Goal: Task Accomplishment & Management: Use online tool/utility

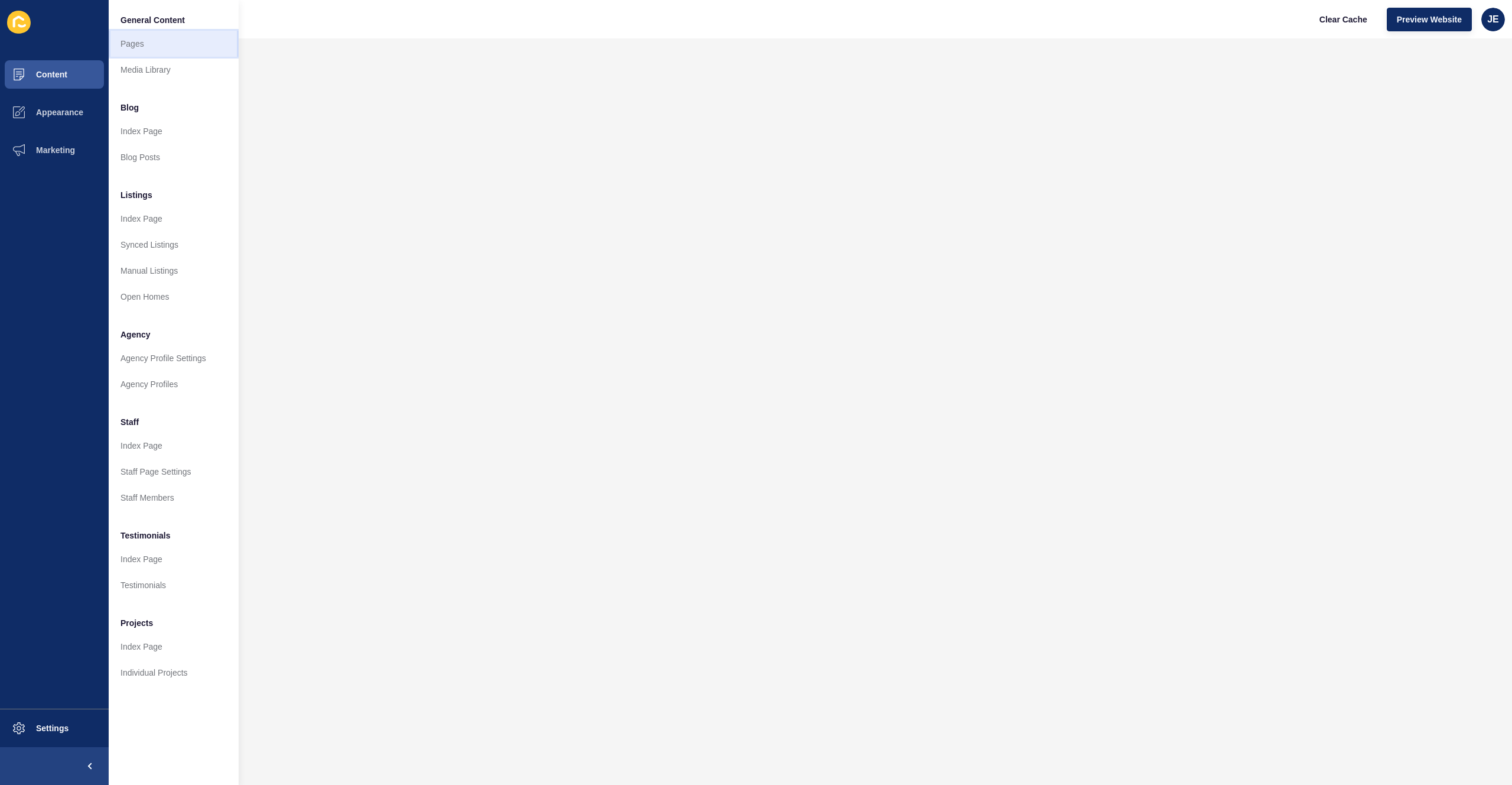
click at [133, 42] on link "Pages" at bounding box center [173, 43] width 130 height 26
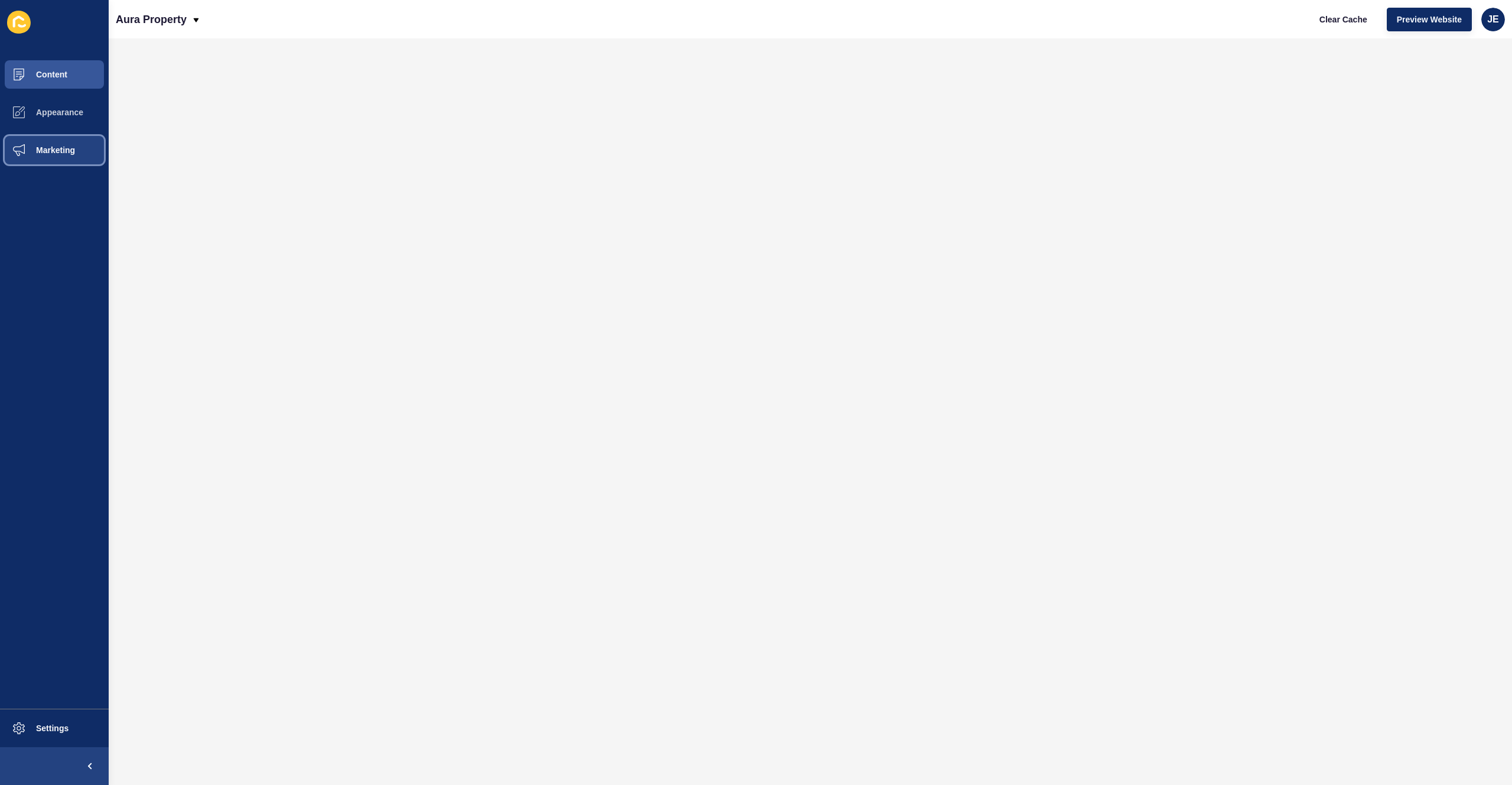
click at [58, 149] on span "Marketing" at bounding box center [37, 150] width 77 height 10
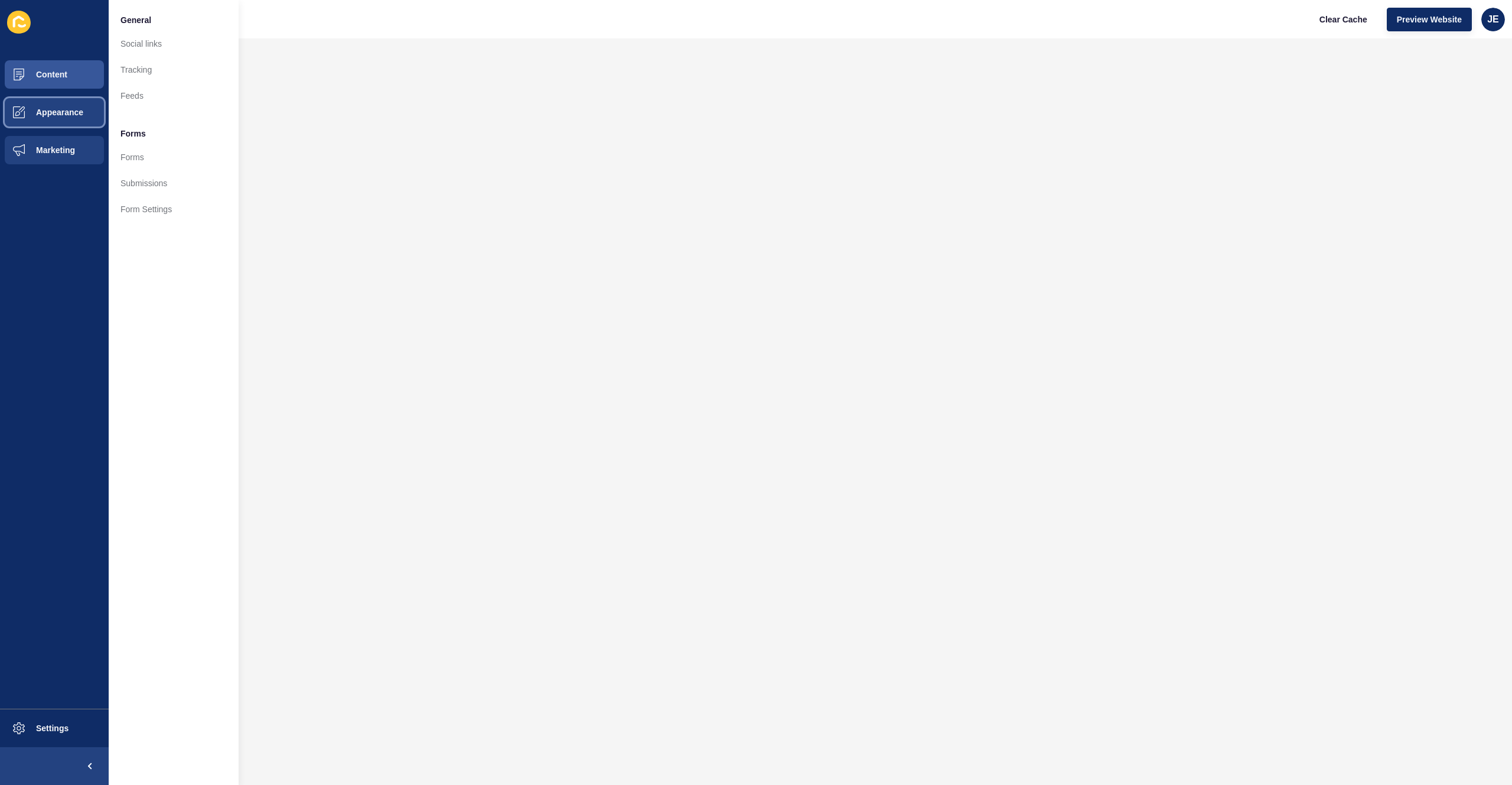
click at [86, 102] on button "Appearance" at bounding box center [54, 112] width 109 height 38
click at [50, 91] on button "Content" at bounding box center [54, 74] width 109 height 38
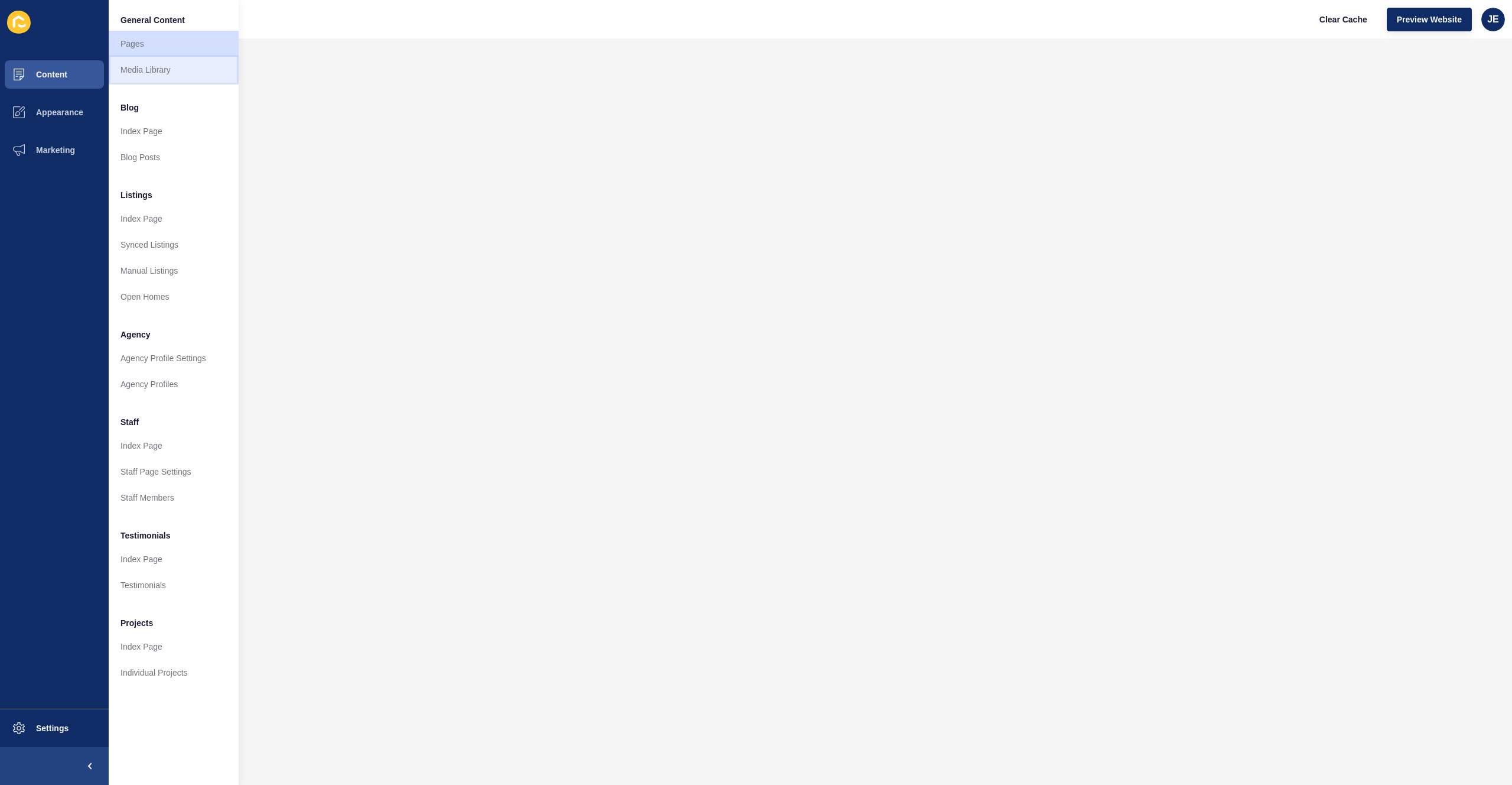
click at [121, 71] on link "Media Library" at bounding box center [173, 70] width 130 height 26
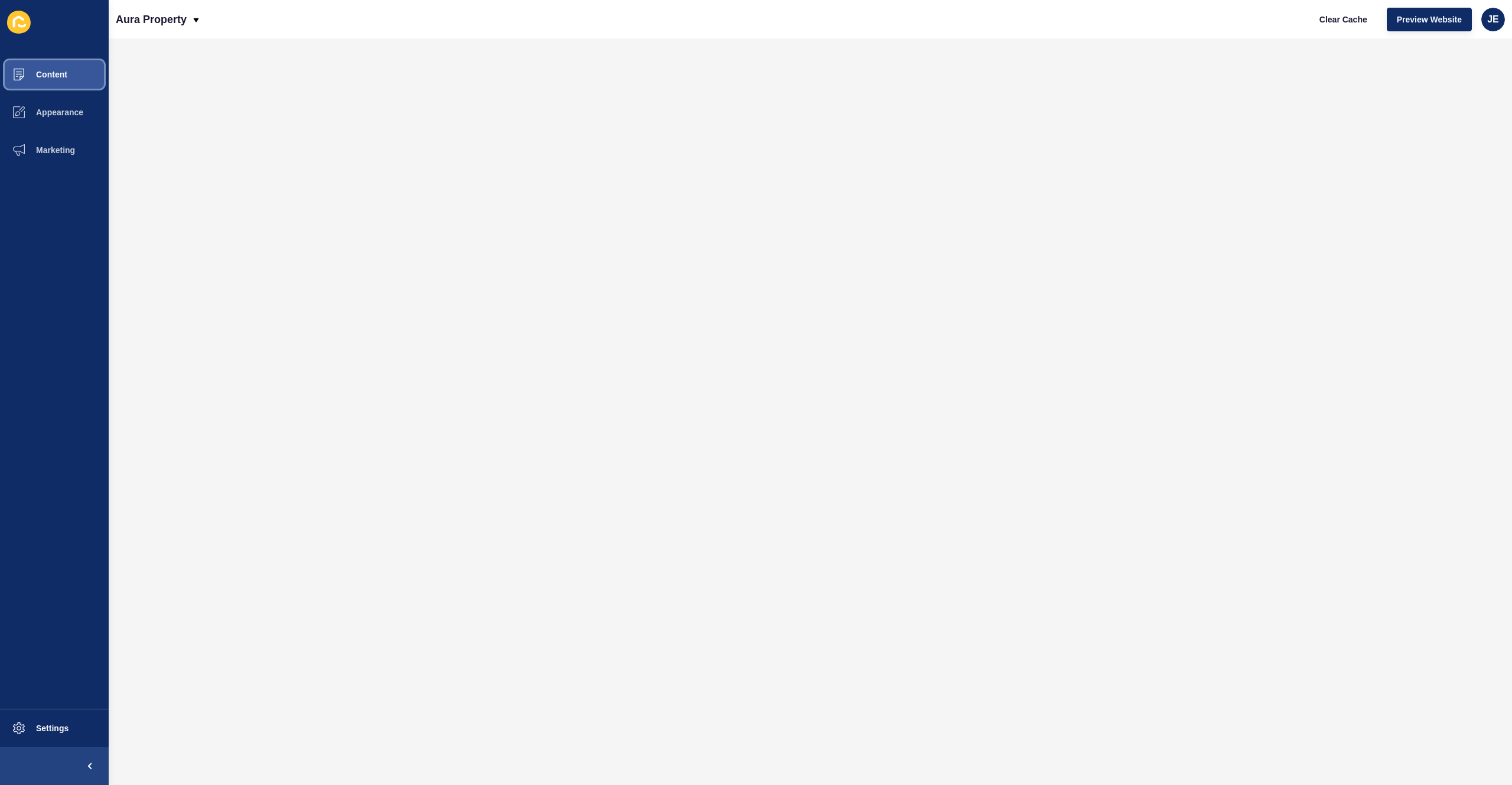
click at [55, 81] on button "Content" at bounding box center [54, 74] width 109 height 38
click at [66, 85] on button "Content" at bounding box center [54, 74] width 109 height 38
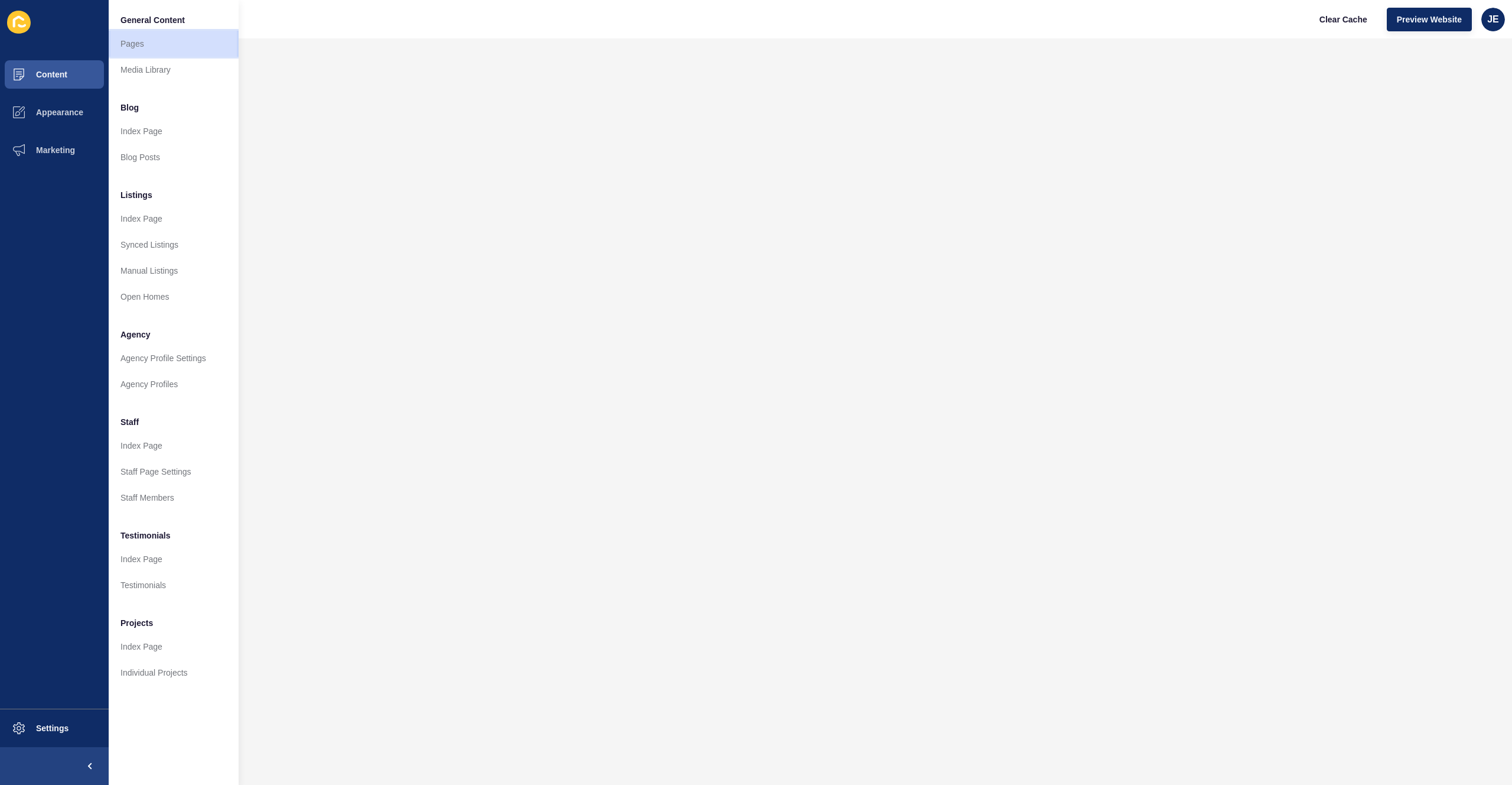
click at [161, 49] on link "Pages" at bounding box center [173, 43] width 130 height 26
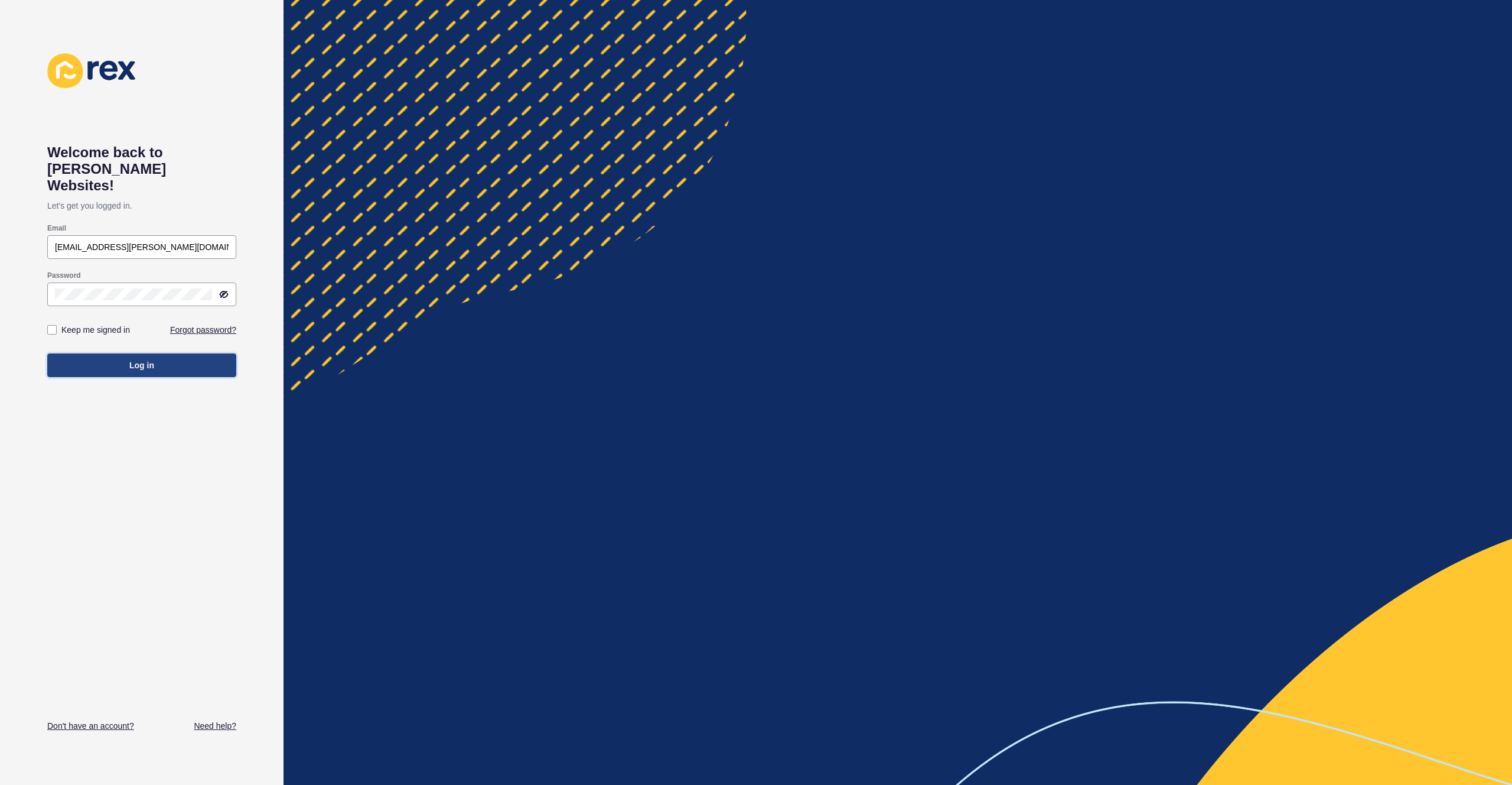
drag, startPoint x: 0, startPoint y: 0, endPoint x: 169, endPoint y: 344, distance: 383.3
click at [169, 354] on button "Log in" at bounding box center [141, 365] width 189 height 24
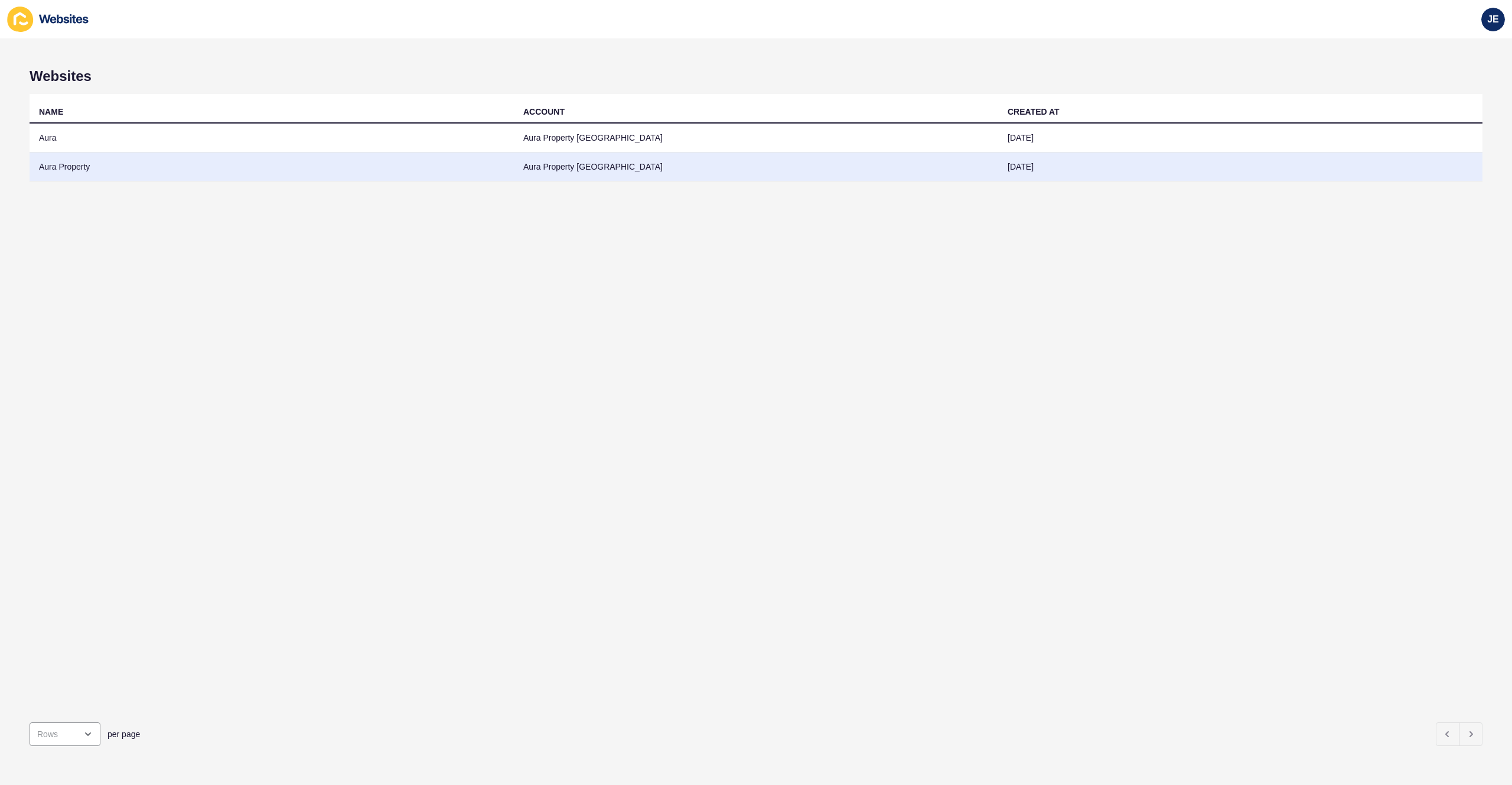
click at [113, 173] on td "Aura Property" at bounding box center [272, 167] width 484 height 29
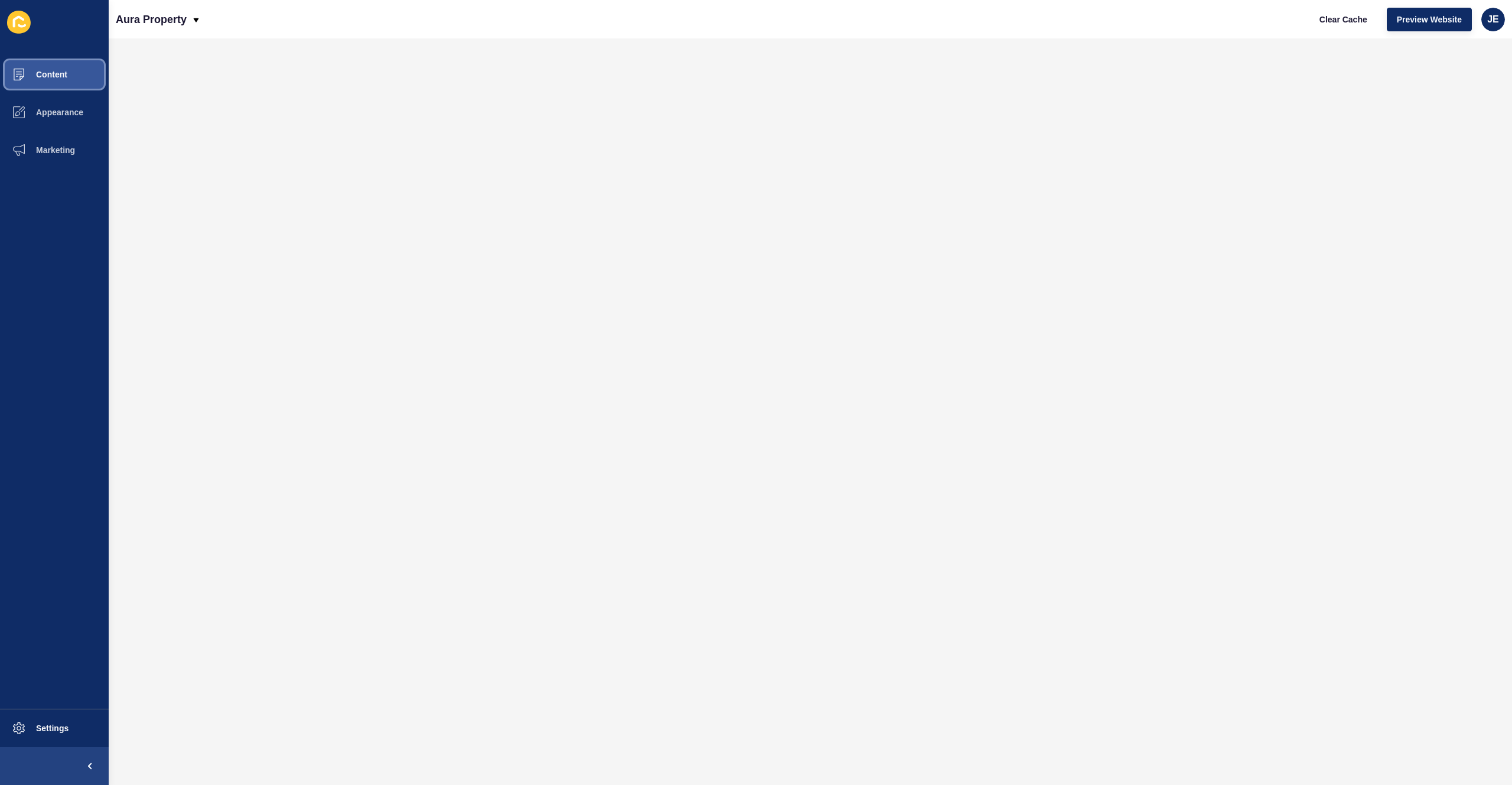
click at [63, 71] on span "Content" at bounding box center [33, 74] width 69 height 10
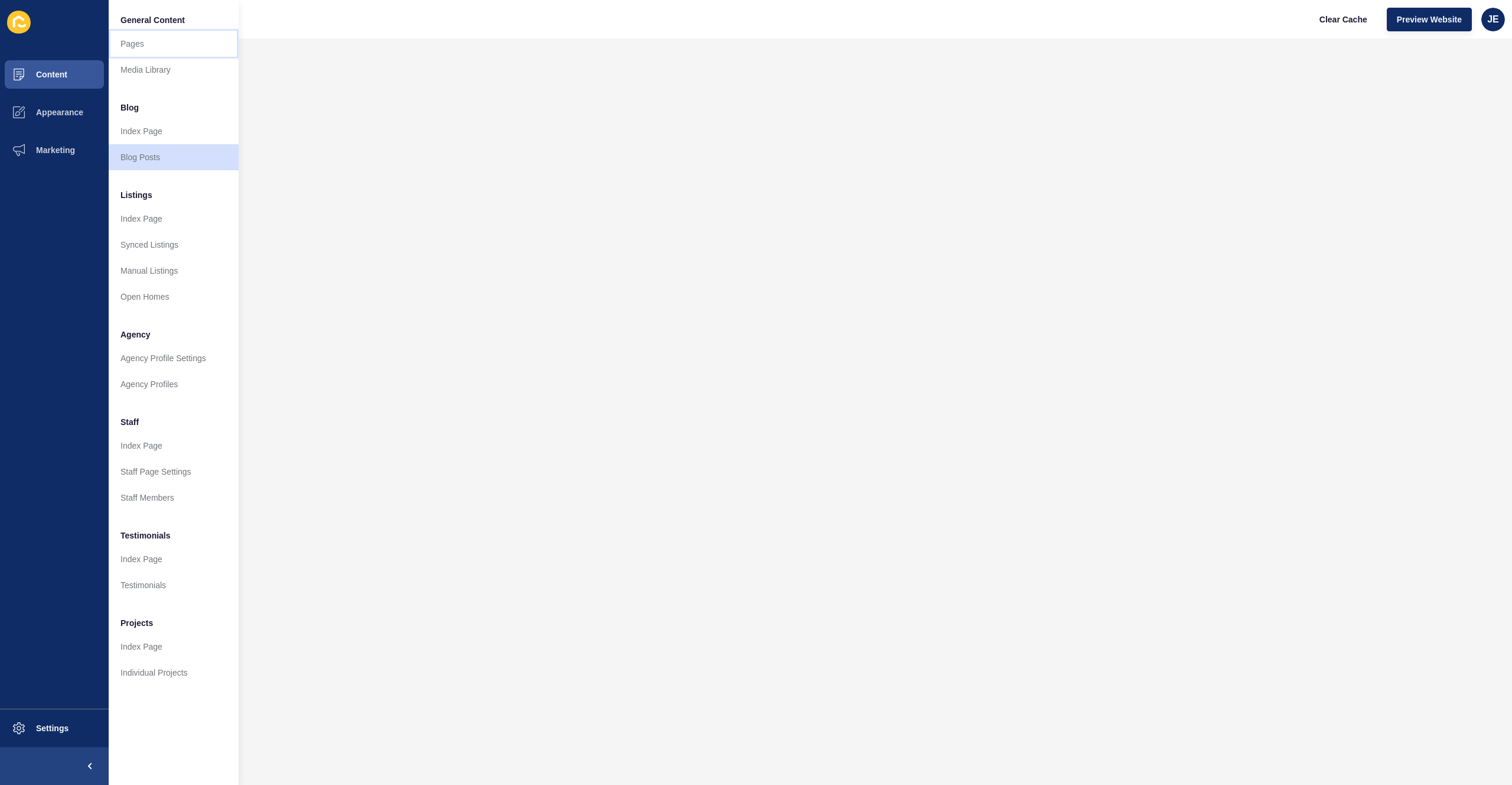
click at [175, 50] on link "Pages" at bounding box center [173, 43] width 130 height 26
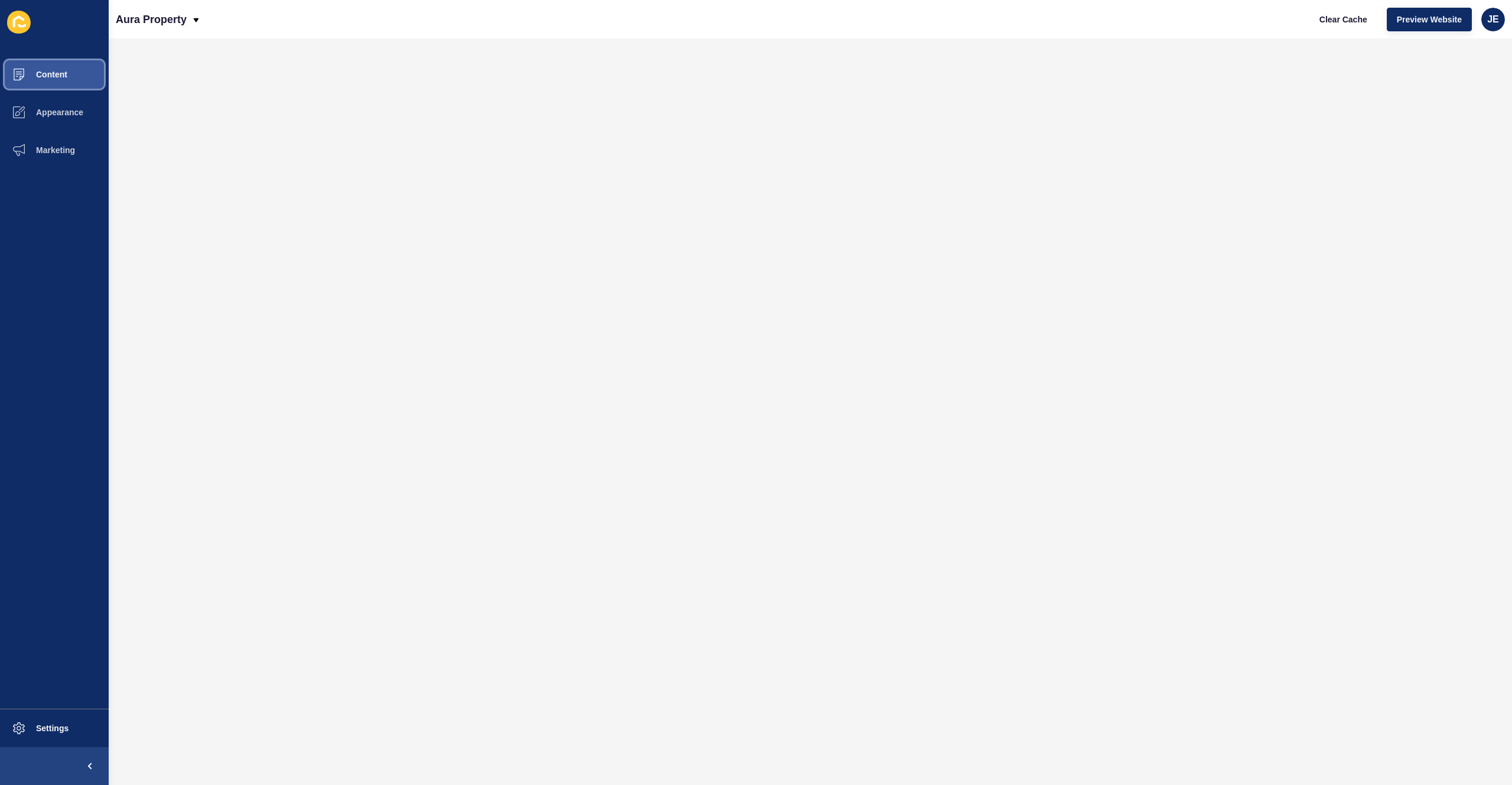
click at [57, 91] on button "Content" at bounding box center [54, 74] width 109 height 38
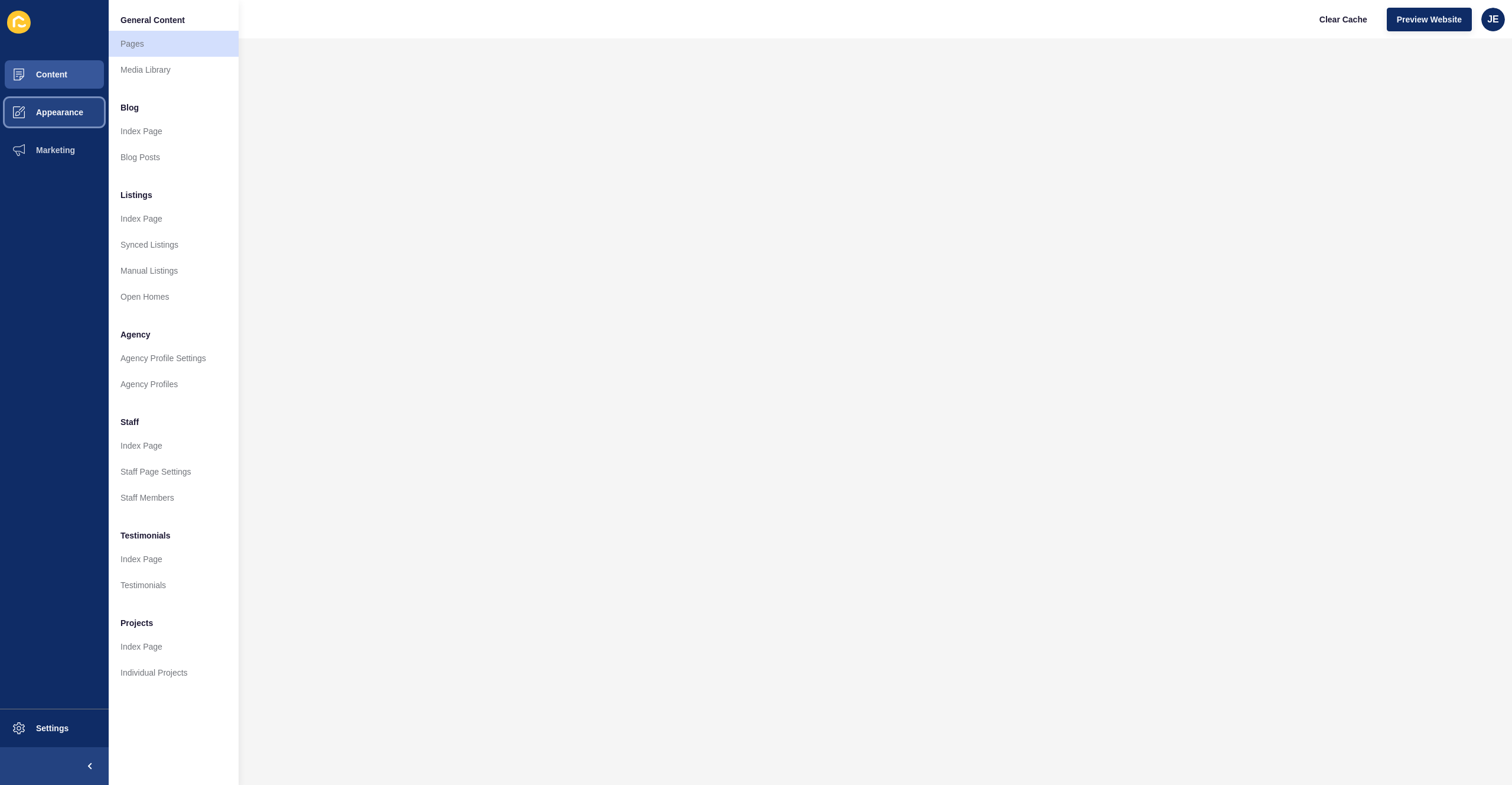
click at [53, 110] on span "Appearance" at bounding box center [41, 112] width 85 height 10
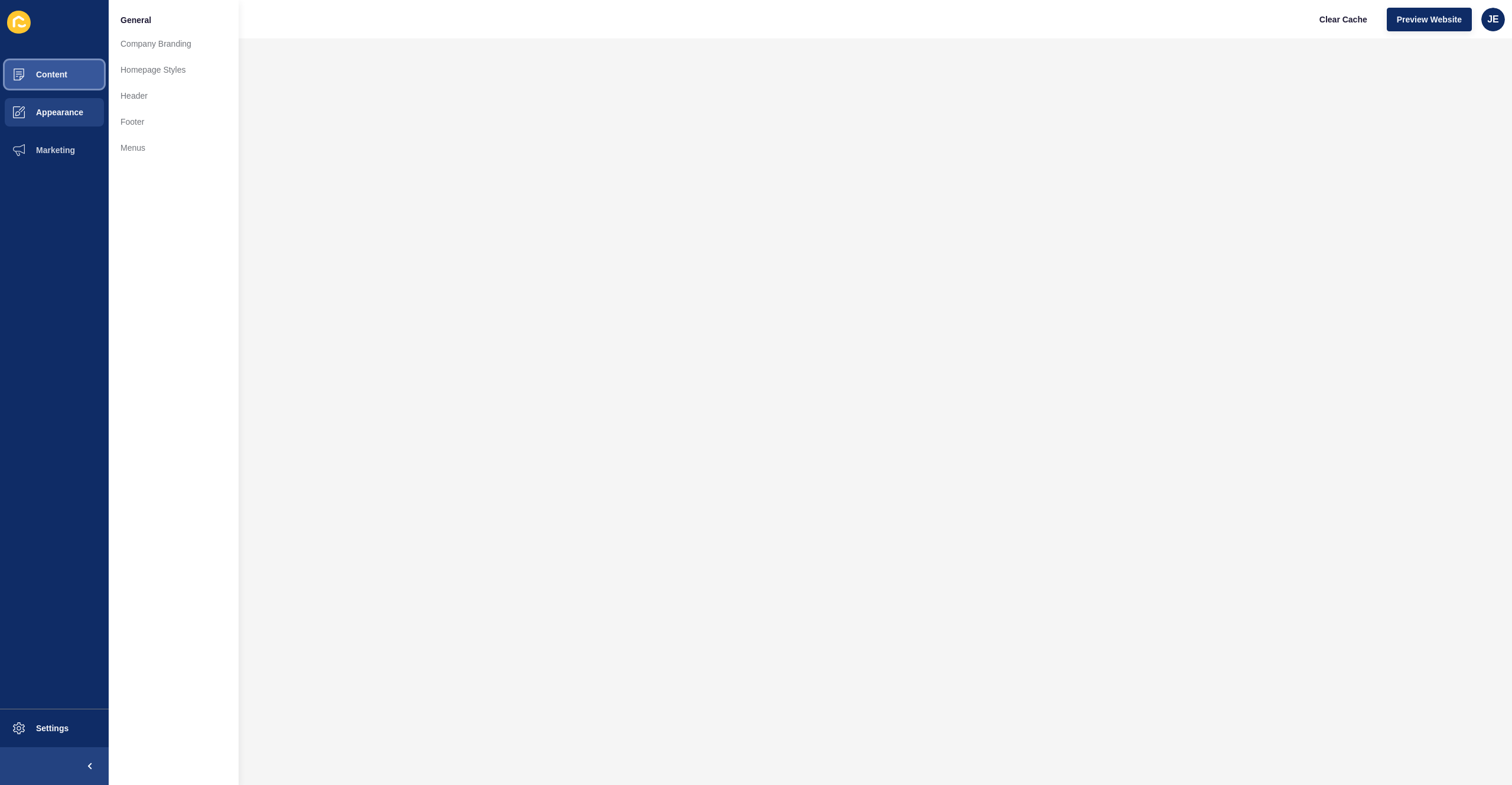
click at [58, 87] on button "Content" at bounding box center [54, 74] width 109 height 38
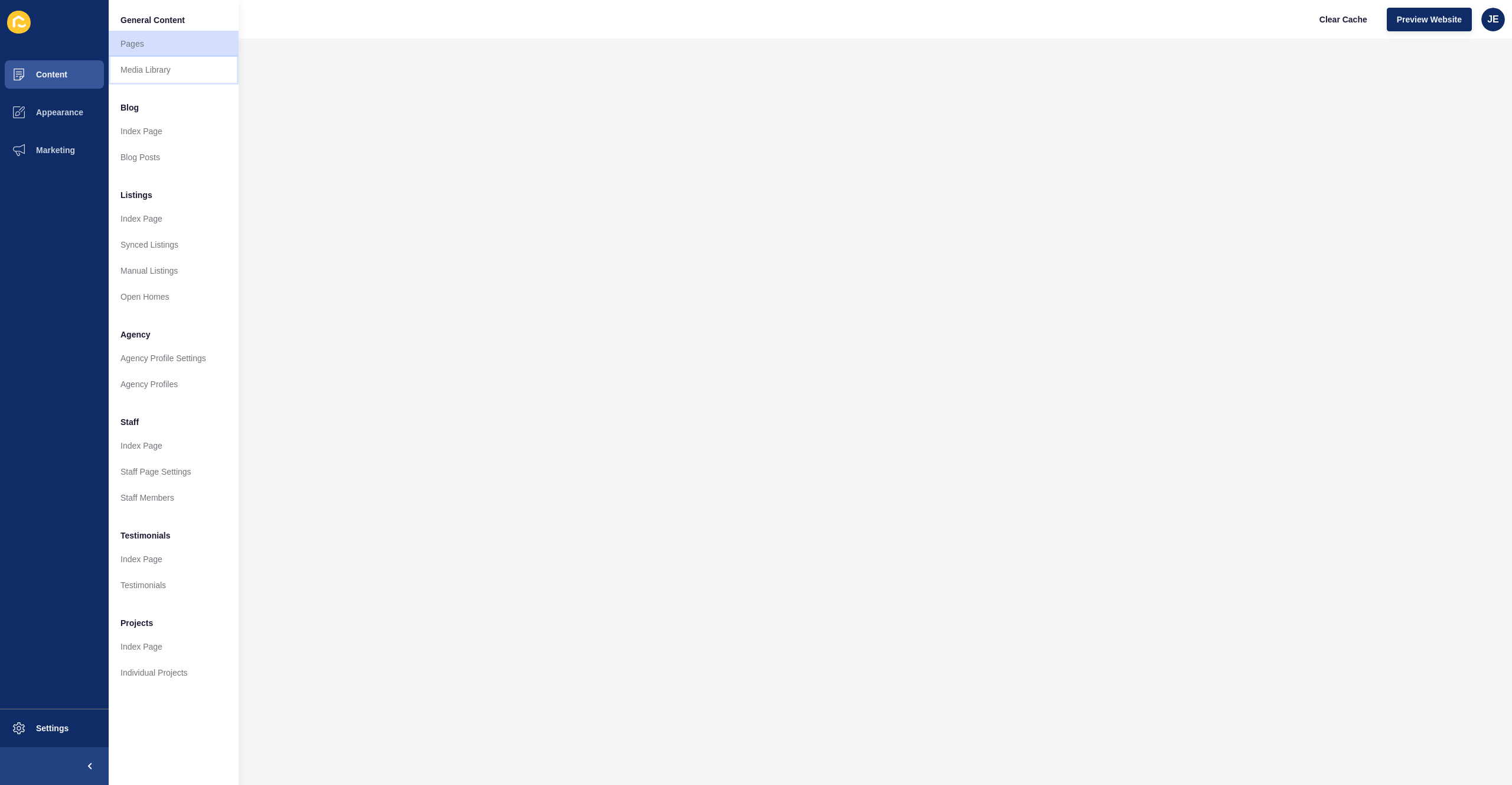
click at [131, 63] on link "Media Library" at bounding box center [173, 70] width 130 height 26
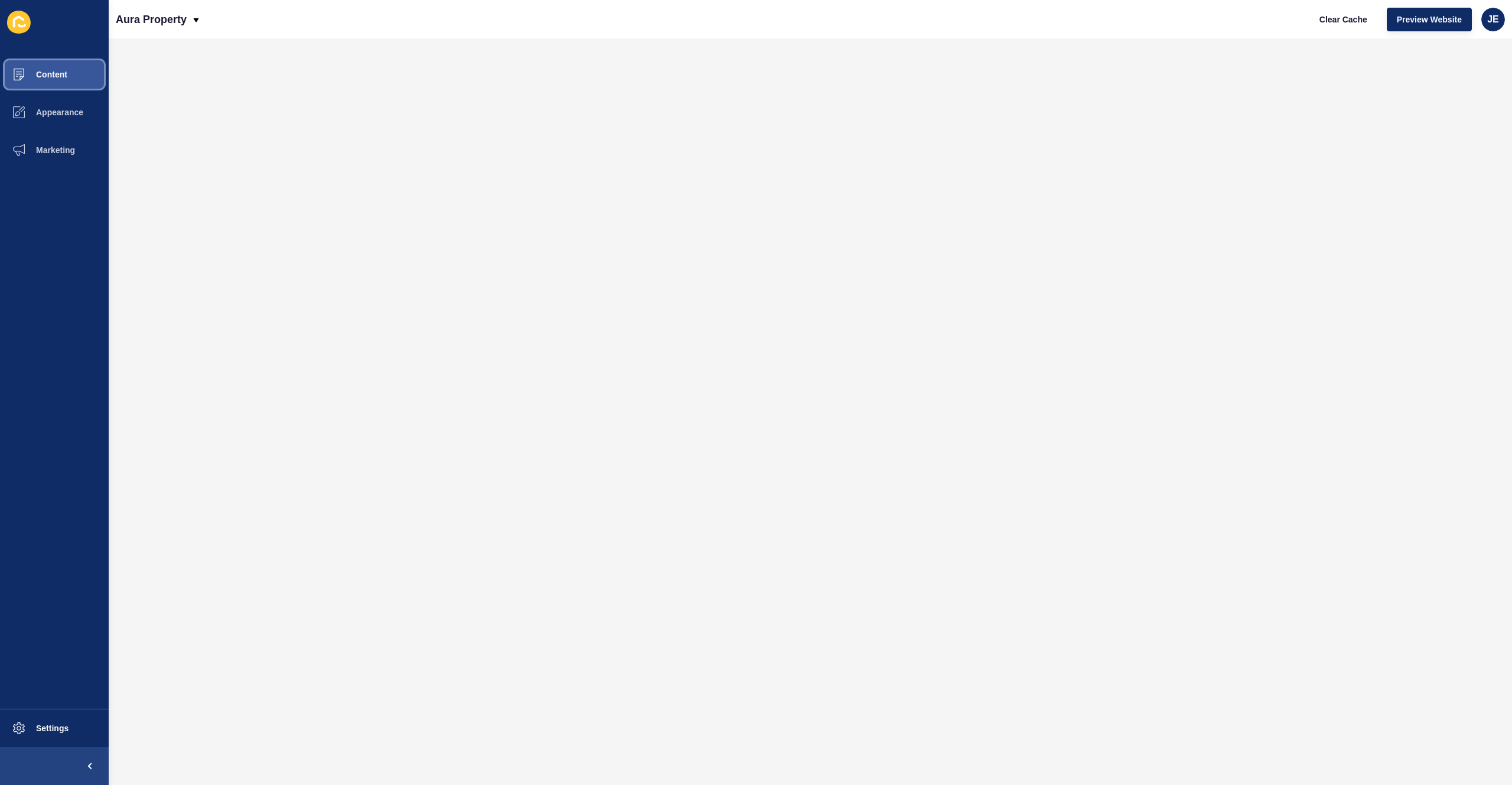
click at [64, 84] on button "Content" at bounding box center [54, 74] width 109 height 38
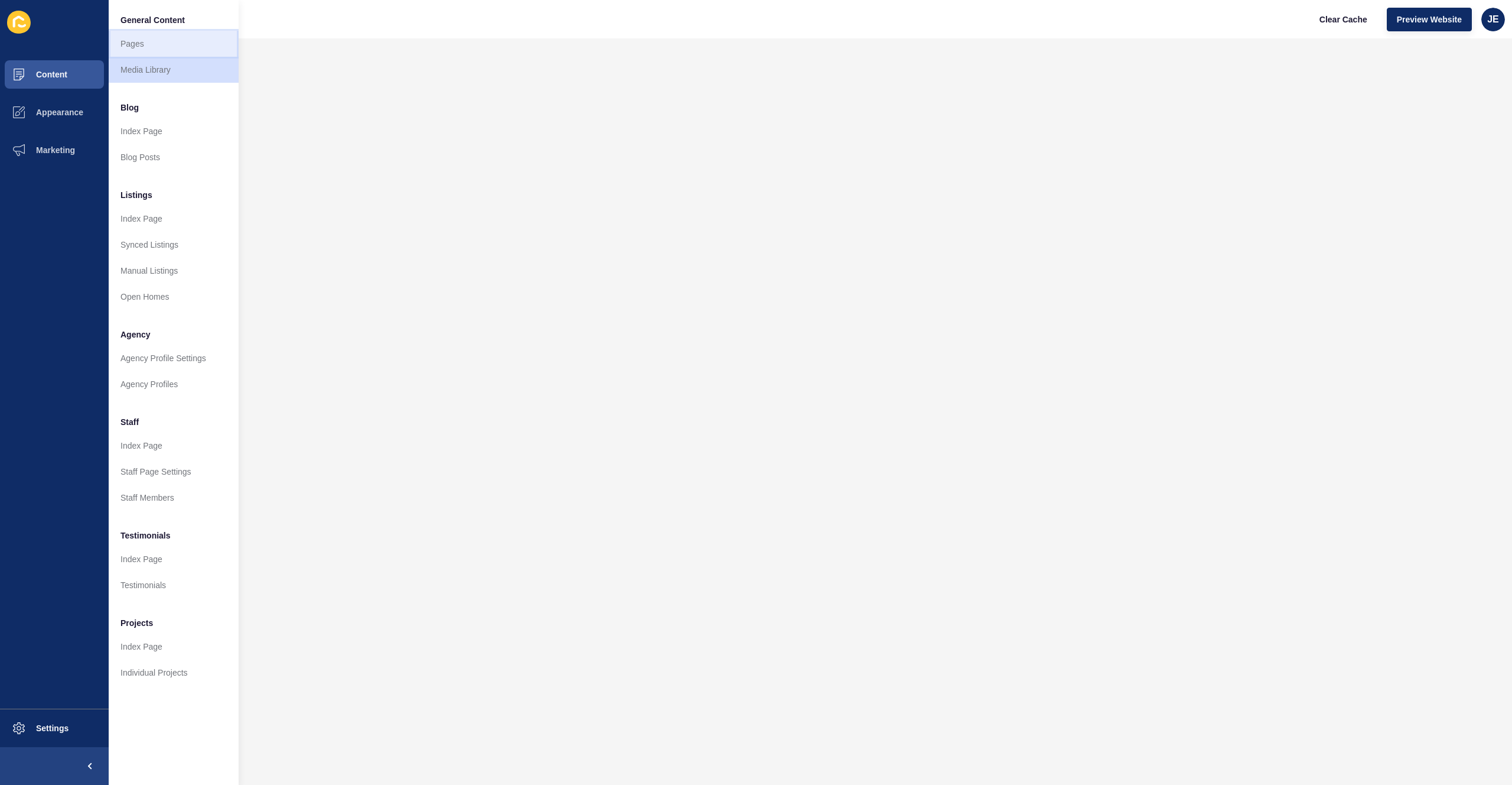
click at [153, 47] on link "Pages" at bounding box center [173, 43] width 130 height 26
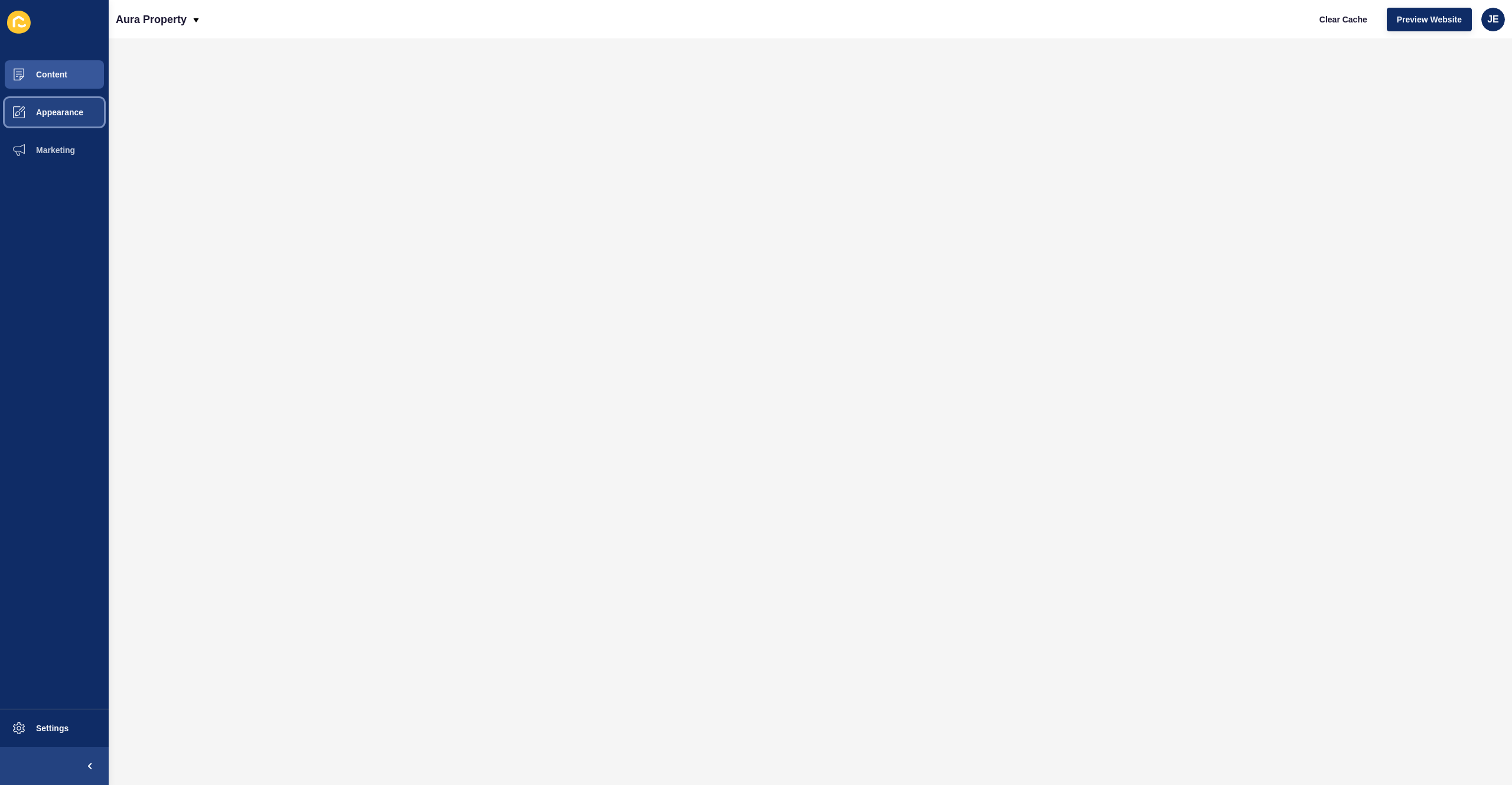
click at [63, 127] on button "Appearance" at bounding box center [54, 112] width 109 height 38
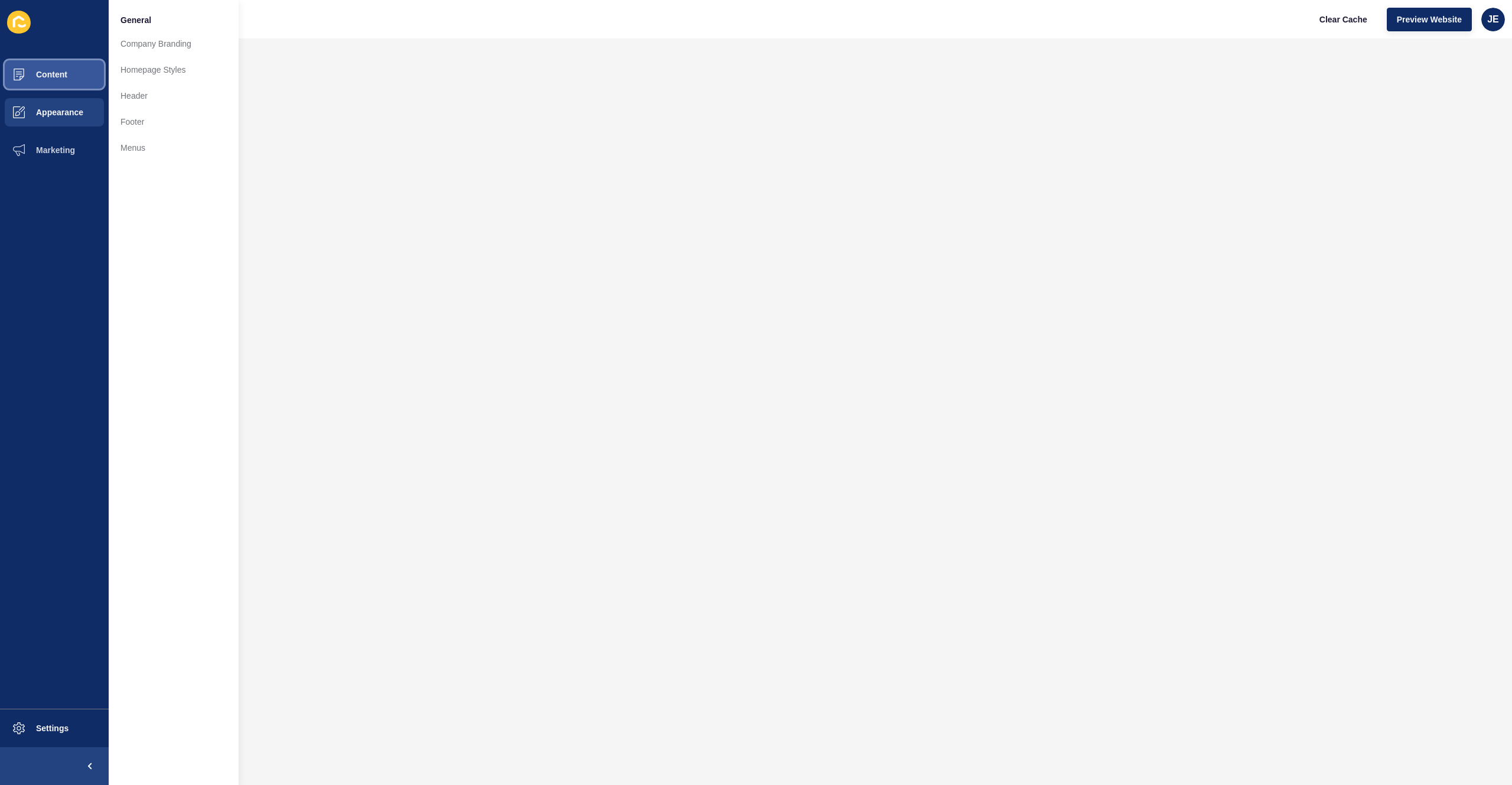
click at [71, 74] on button "Content" at bounding box center [54, 74] width 109 height 38
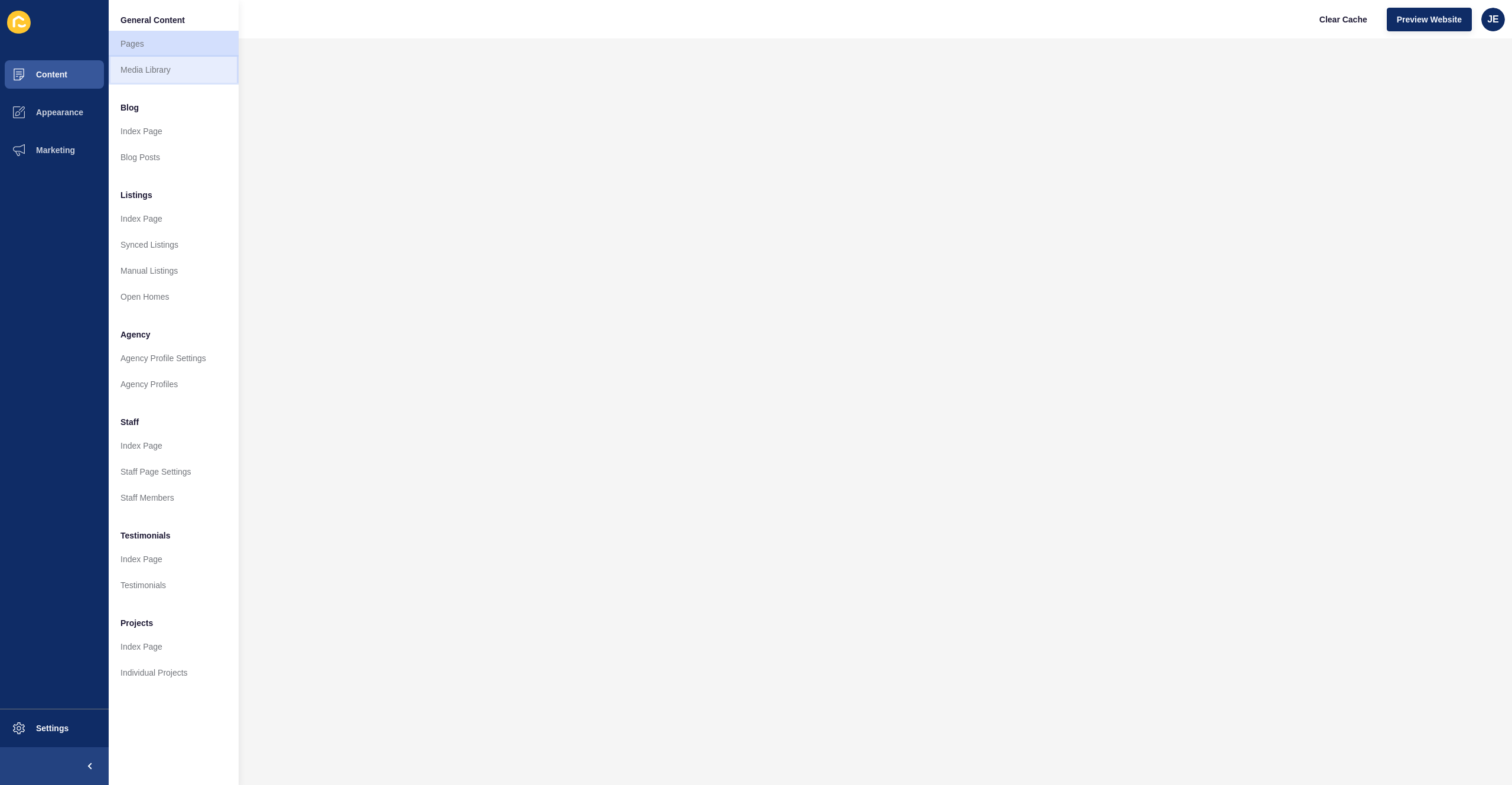
click at [116, 73] on link "Media Library" at bounding box center [173, 70] width 130 height 26
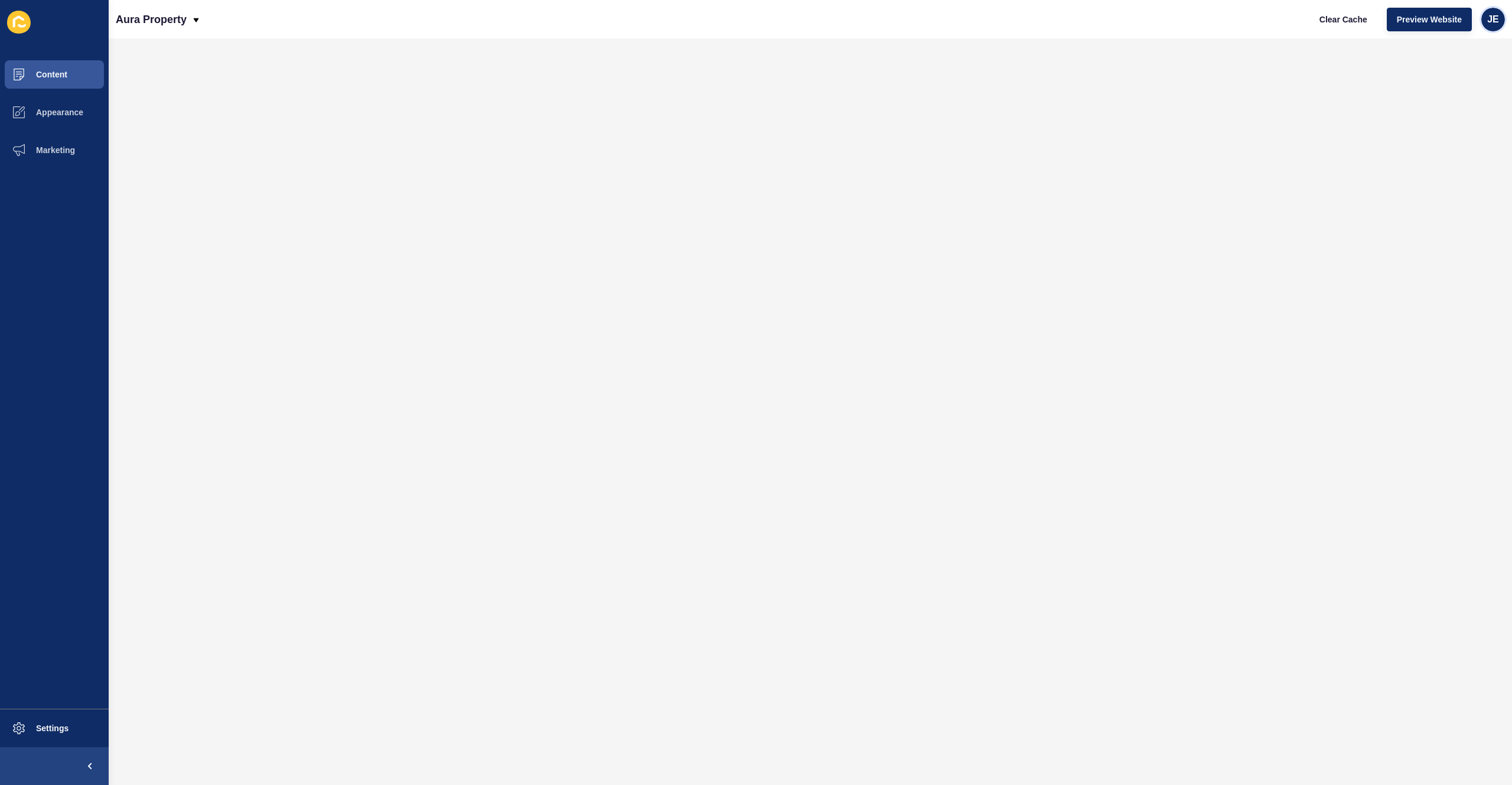
click at [1490, 24] on span "JE" at bounding box center [1493, 19] width 12 height 12
click at [1336, 24] on span "Clear Cache" at bounding box center [1343, 19] width 48 height 12
click at [1482, 19] on div "JE" at bounding box center [1493, 19] width 24 height 24
click at [1445, 98] on link "Logout" at bounding box center [1465, 99] width 87 height 26
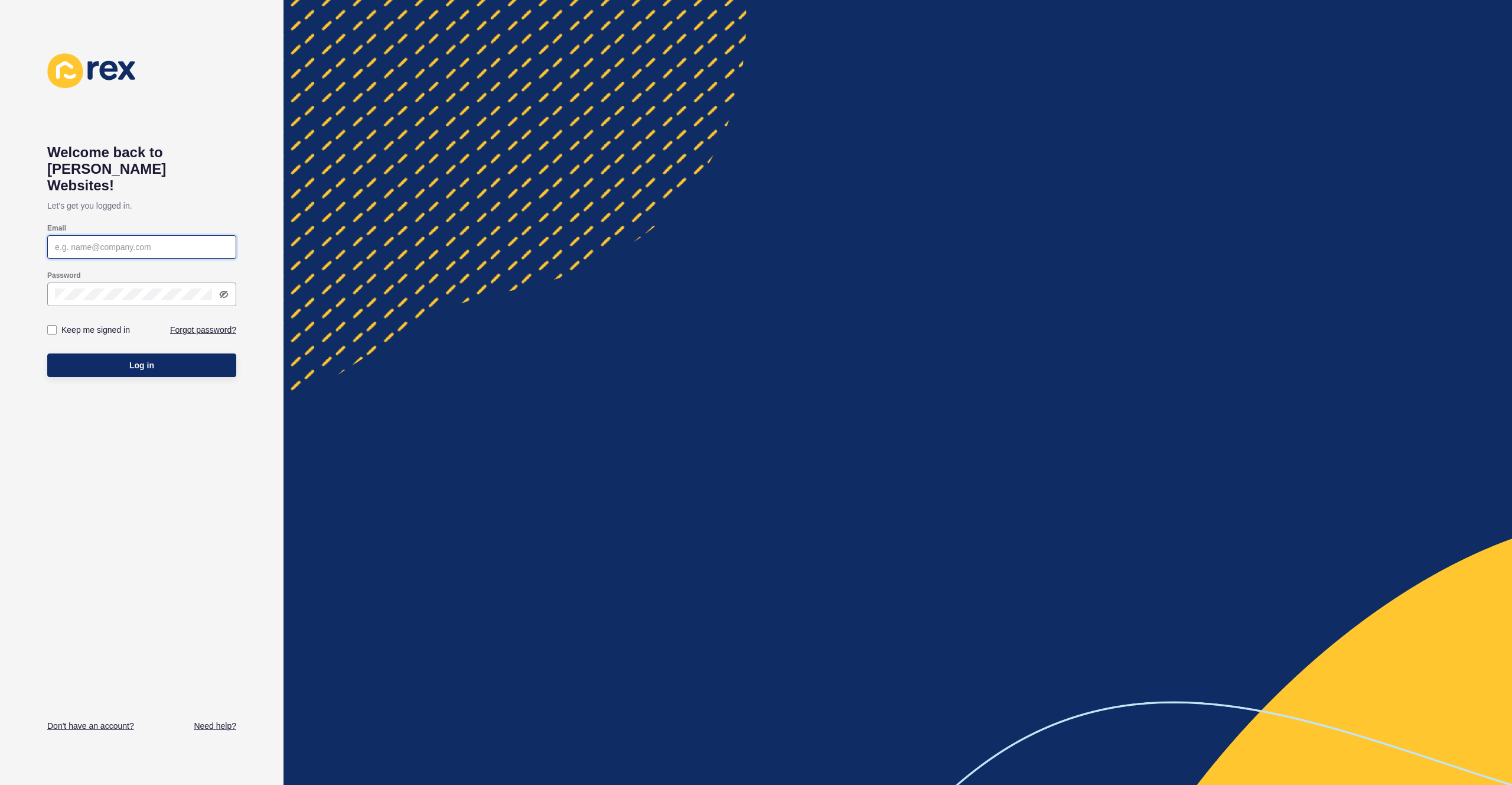
type input "[EMAIL_ADDRESS][PERSON_NAME][DOMAIN_NAME]"
click at [148, 358] on button "Log in" at bounding box center [141, 365] width 189 height 24
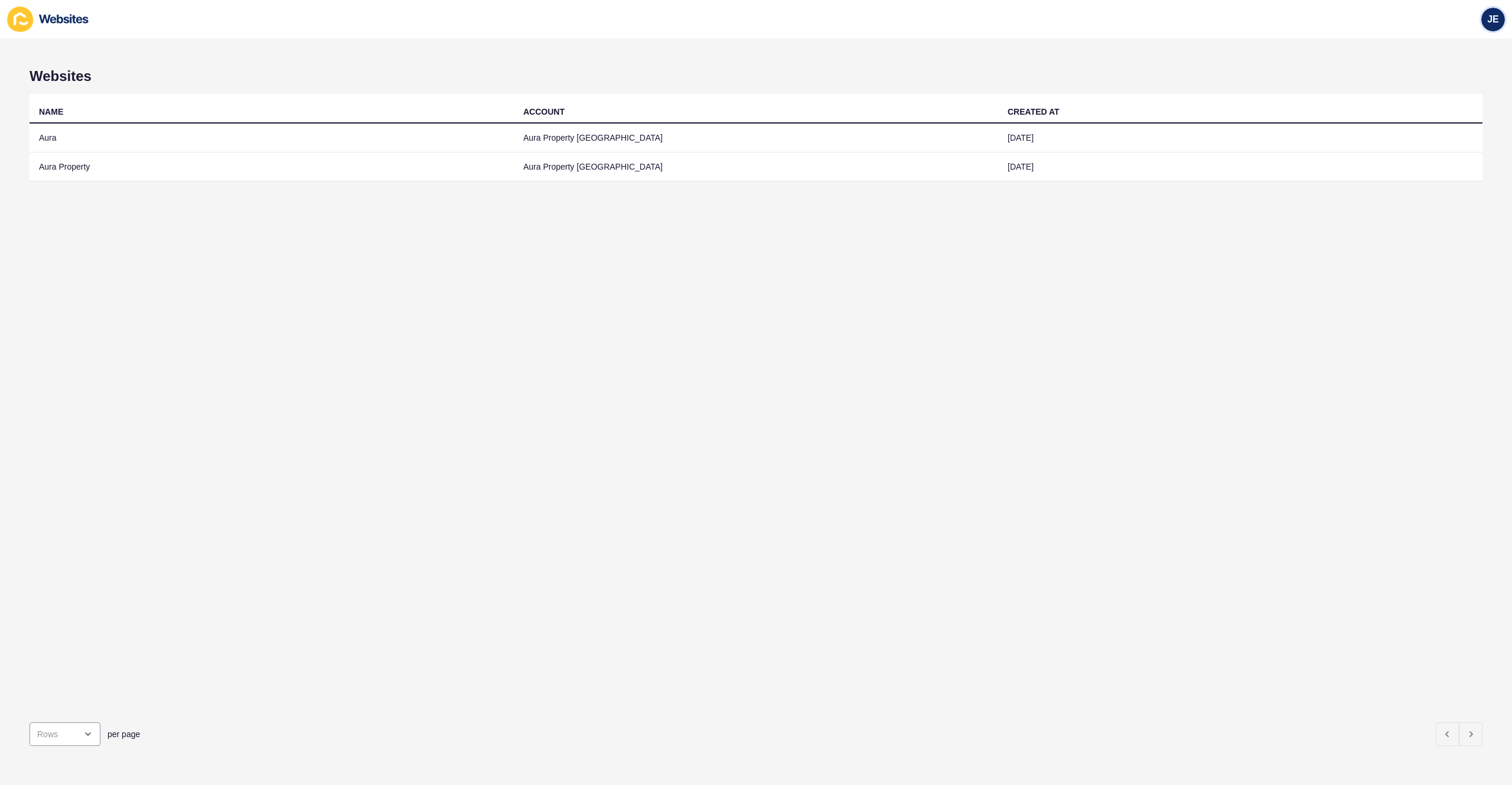
click at [1494, 24] on span "JE" at bounding box center [1493, 19] width 12 height 12
click at [1446, 102] on link "Logout" at bounding box center [1465, 99] width 87 height 26
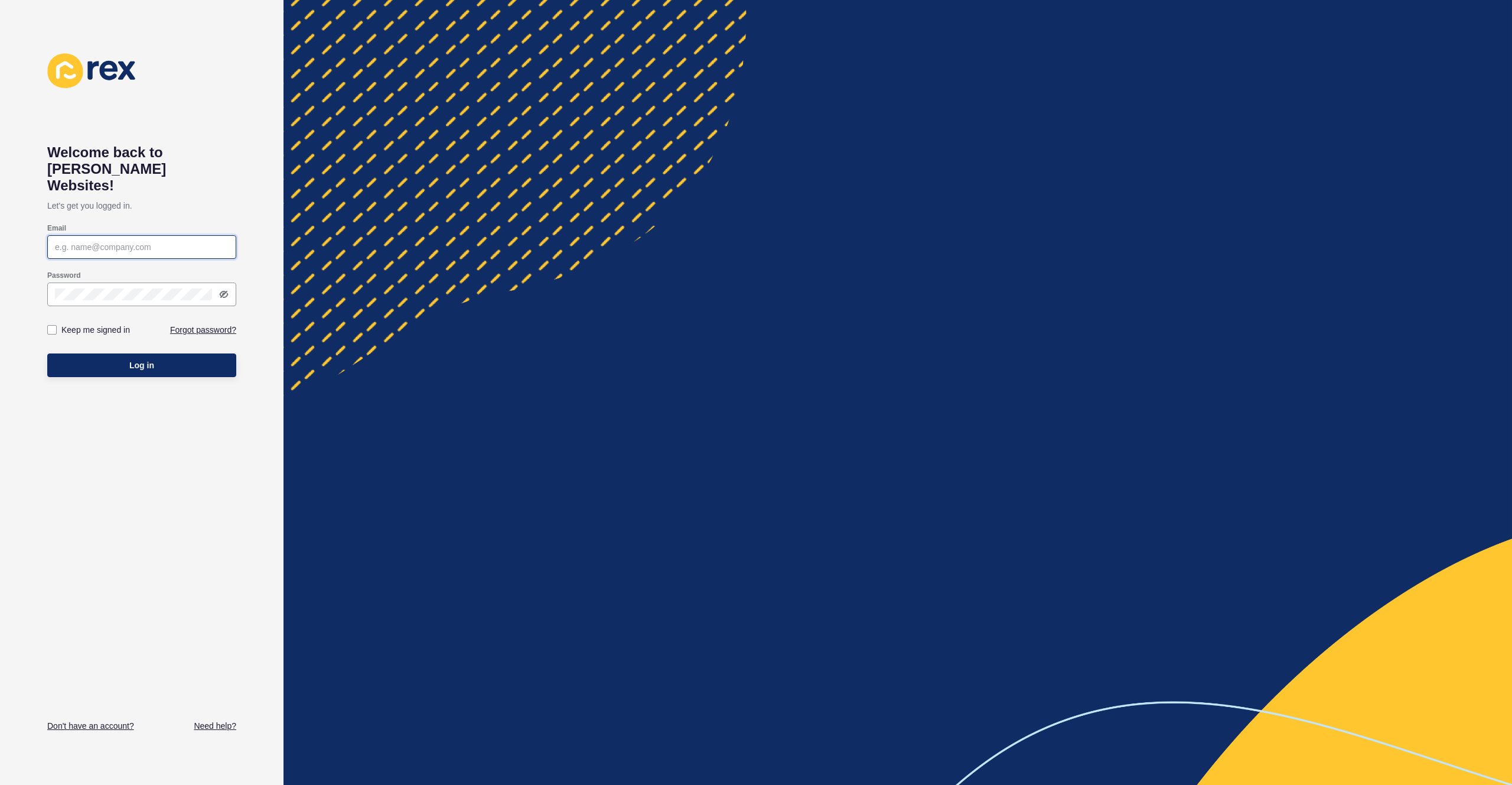
type input "[EMAIL_ADDRESS][PERSON_NAME][DOMAIN_NAME]"
click at [161, 354] on button "Log in" at bounding box center [141, 365] width 189 height 24
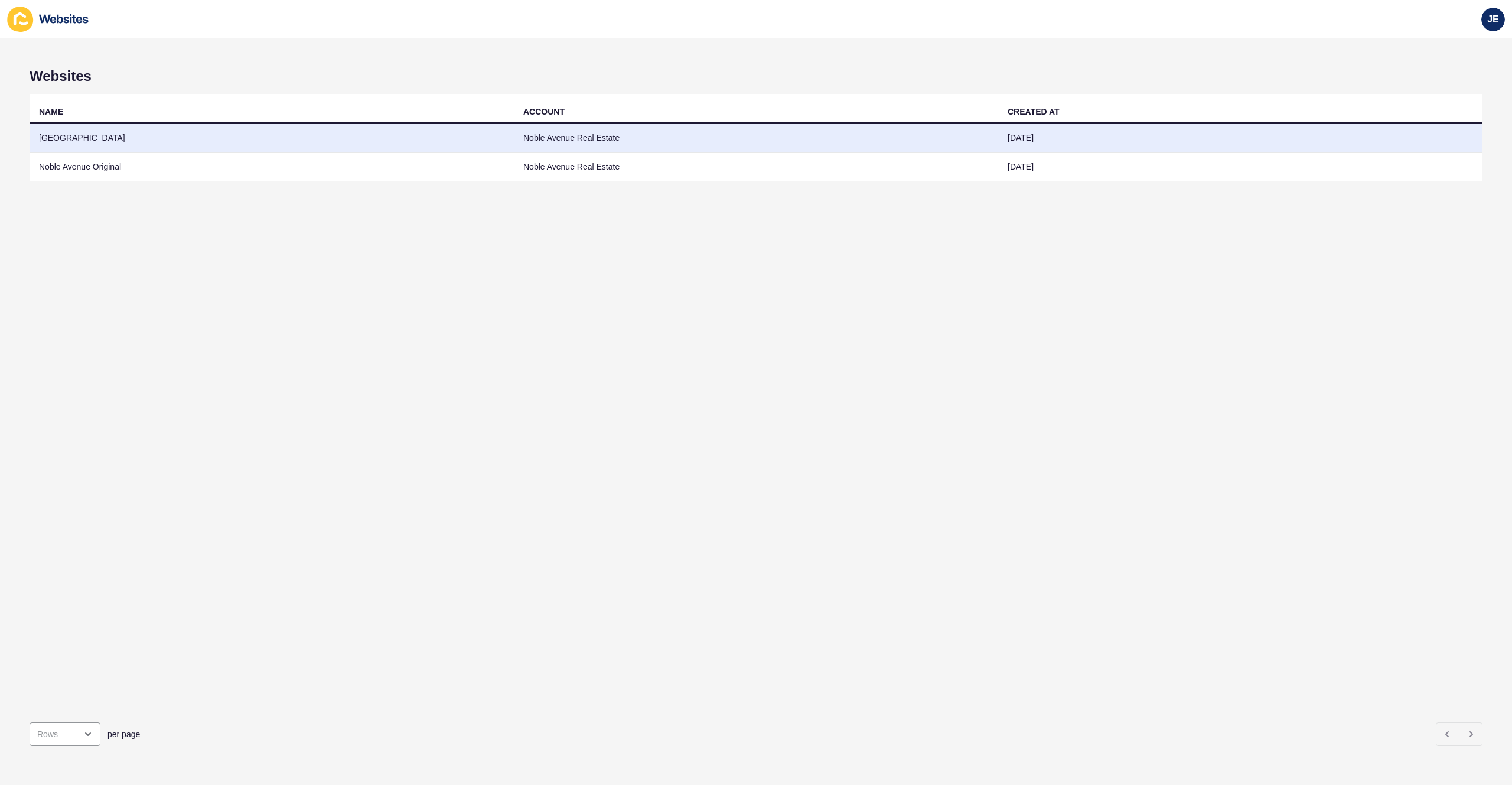
click at [177, 132] on td "[GEOGRAPHIC_DATA]" at bounding box center [272, 138] width 484 height 29
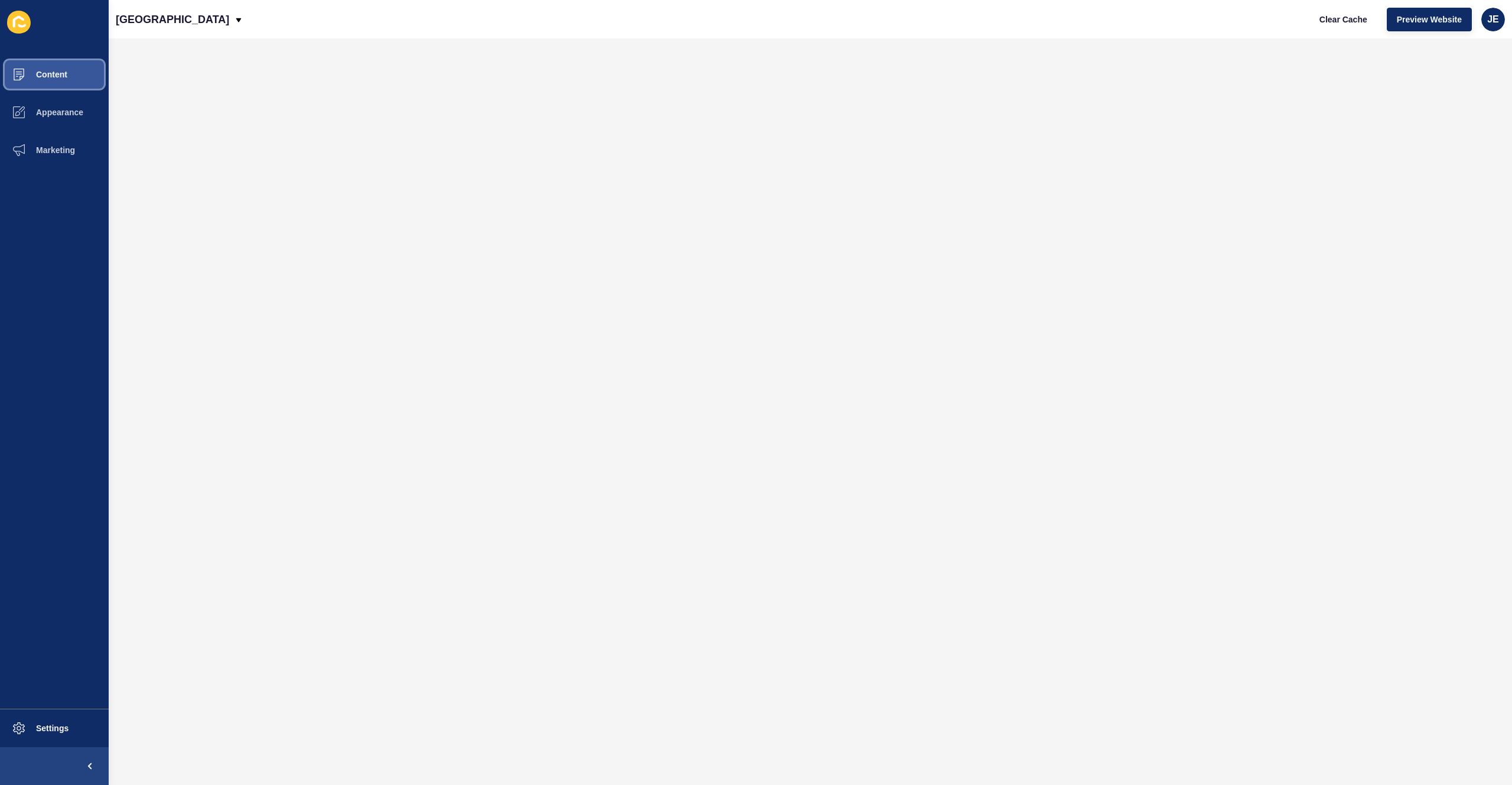
click at [68, 75] on button "Content" at bounding box center [54, 74] width 109 height 38
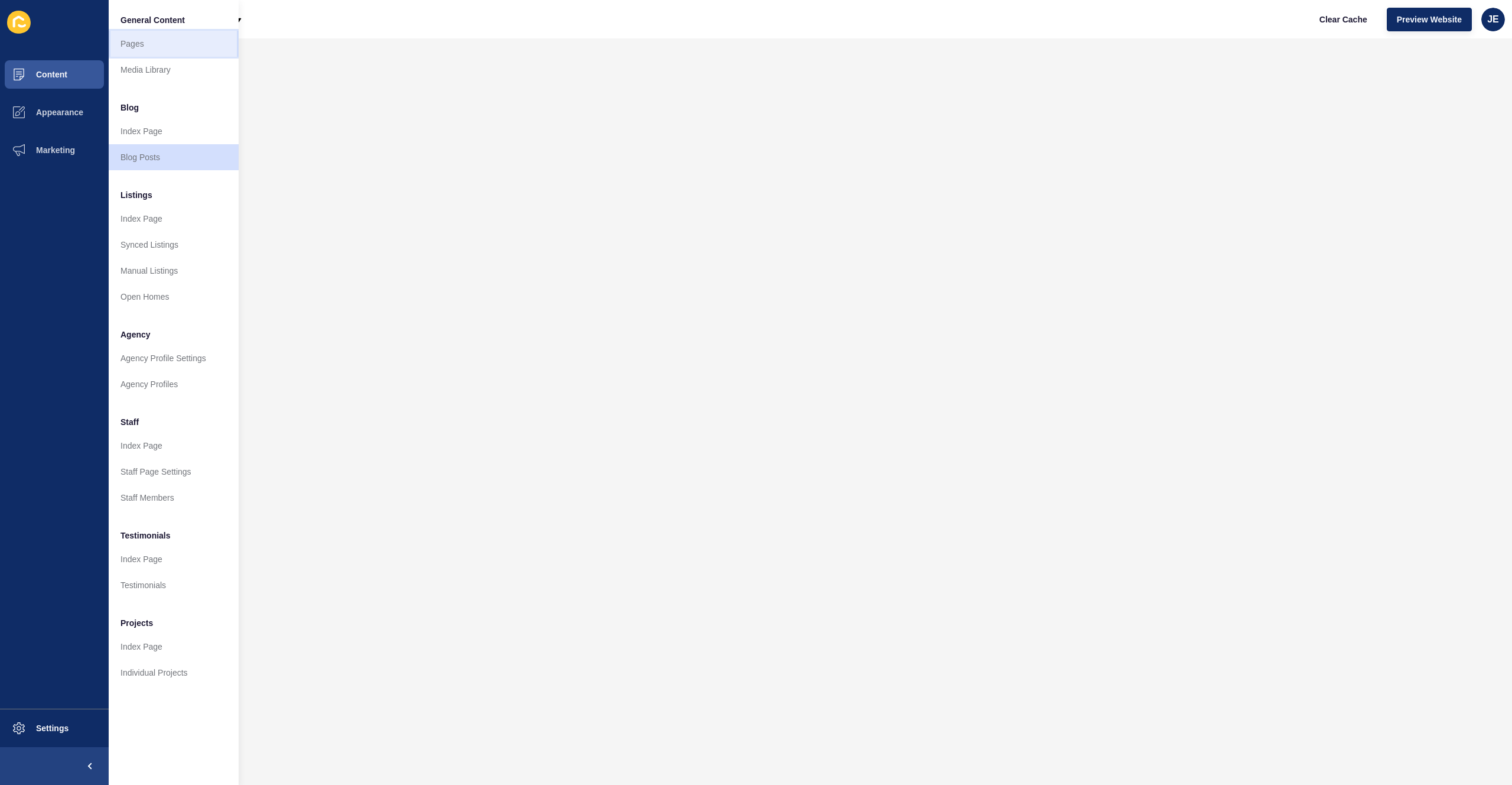
click at [144, 42] on link "Pages" at bounding box center [173, 43] width 130 height 26
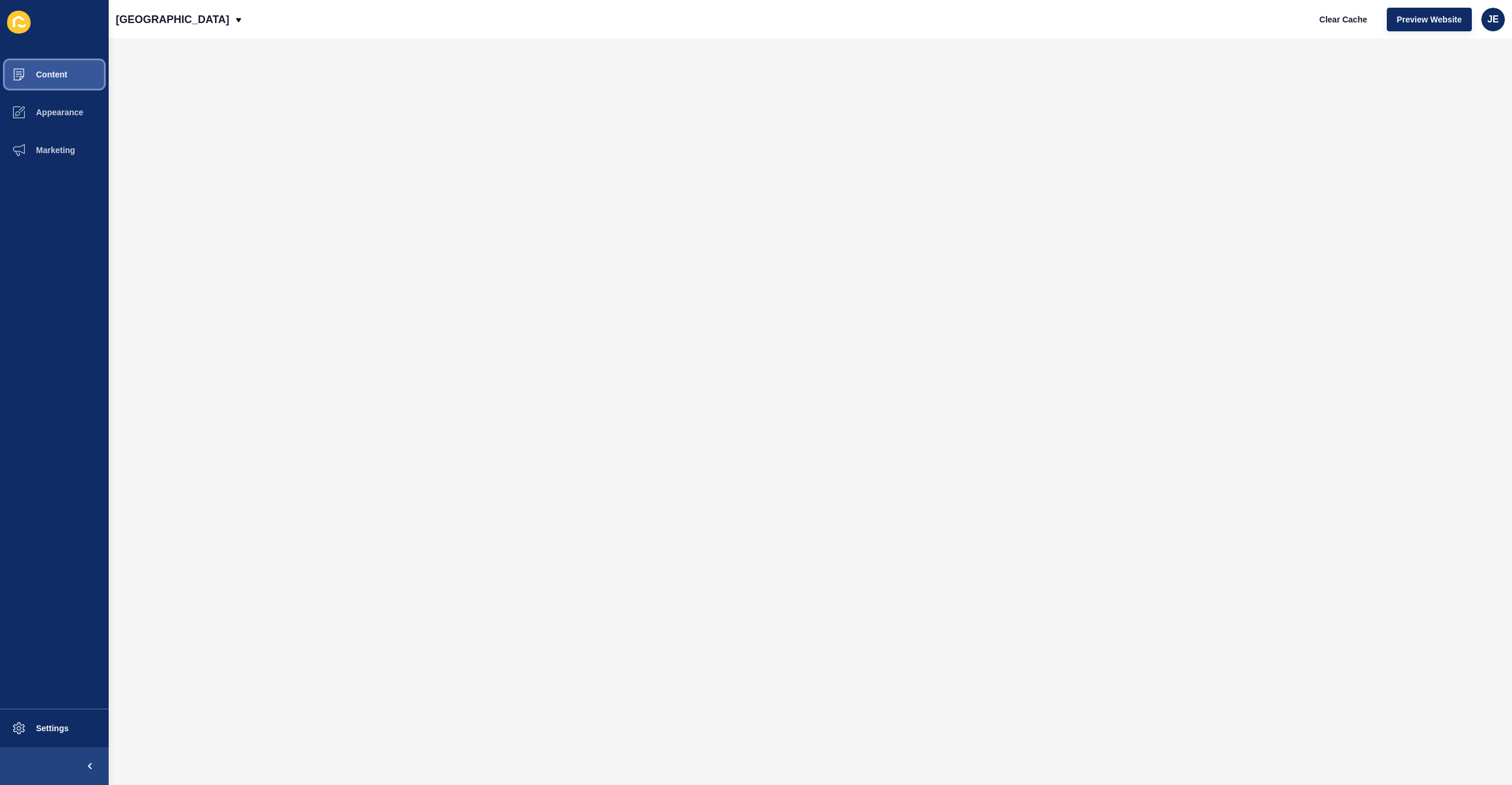
click at [63, 72] on span "Content" at bounding box center [33, 74] width 69 height 10
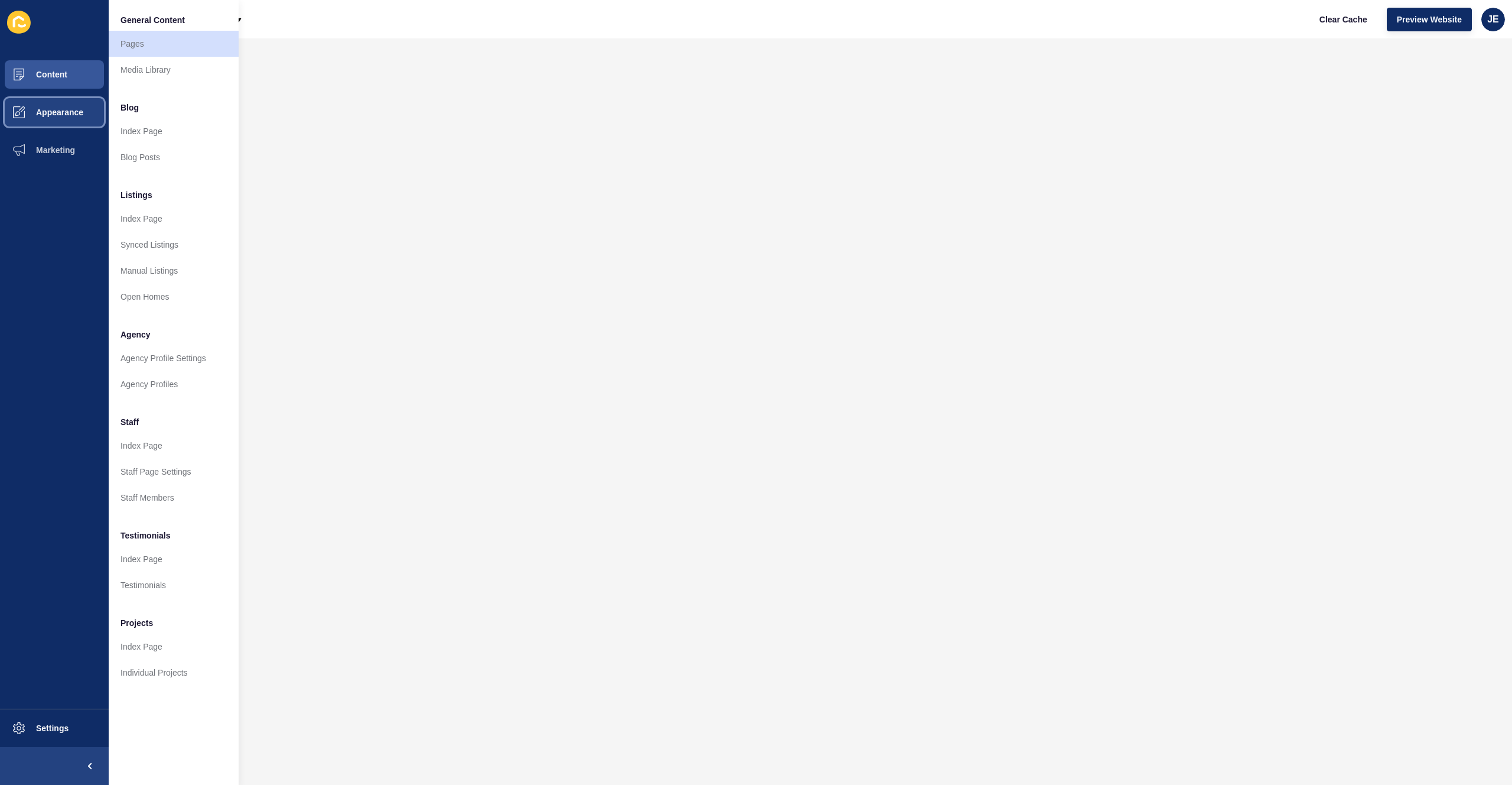
click at [54, 109] on span "Appearance" at bounding box center [41, 112] width 85 height 10
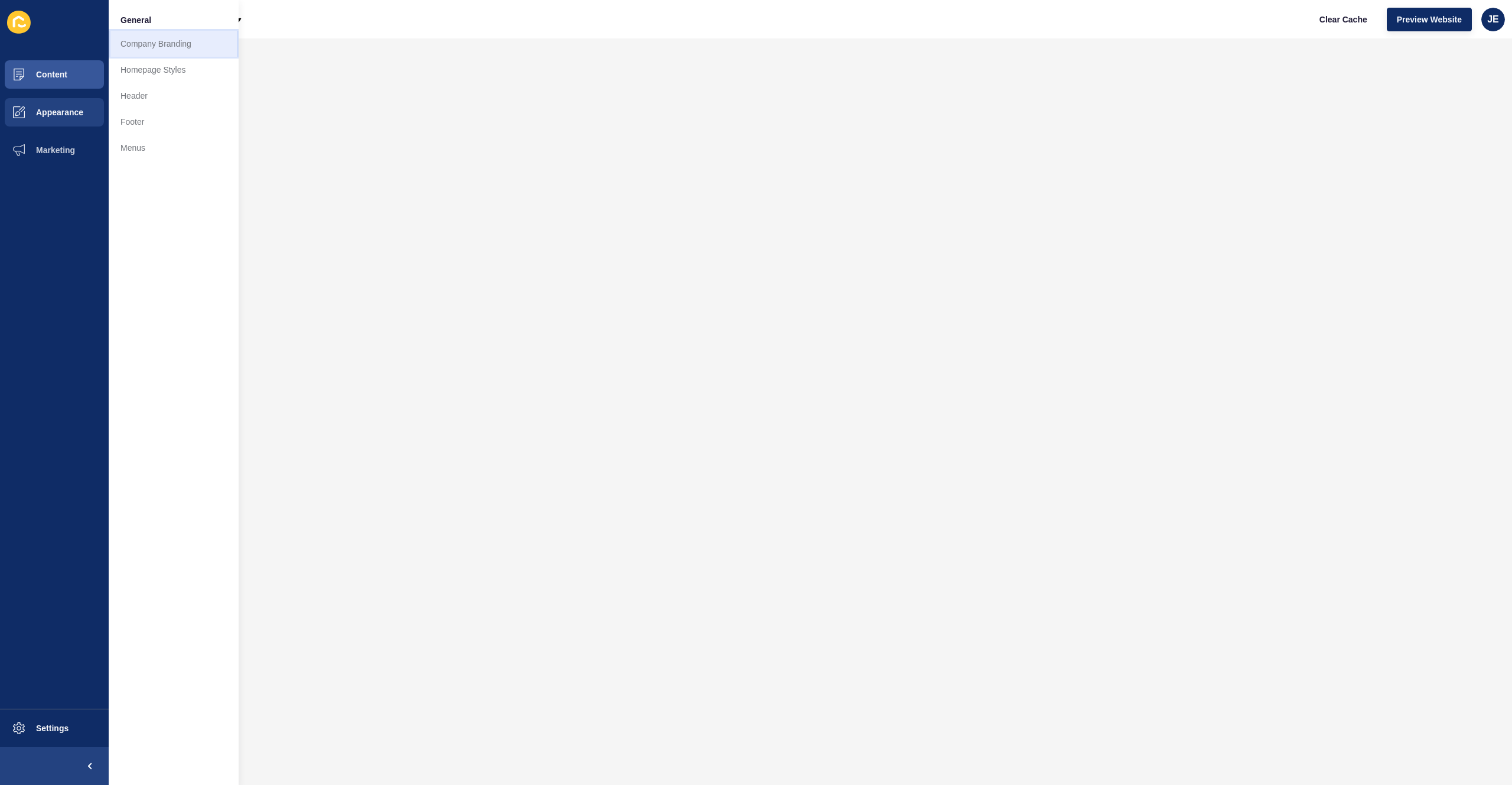
click at [173, 47] on link "Company Branding" at bounding box center [173, 43] width 130 height 26
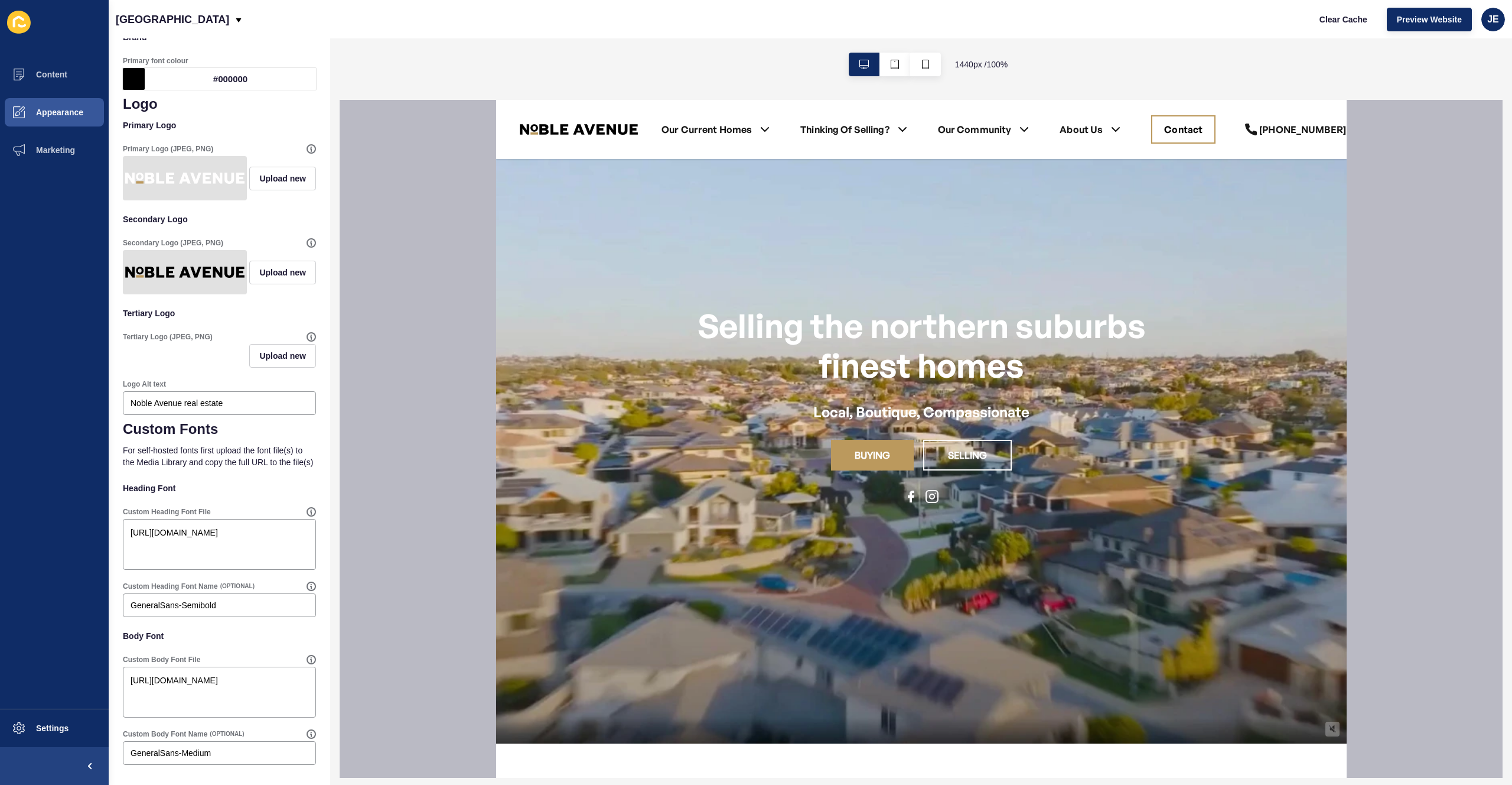
scroll to position [36, 0]
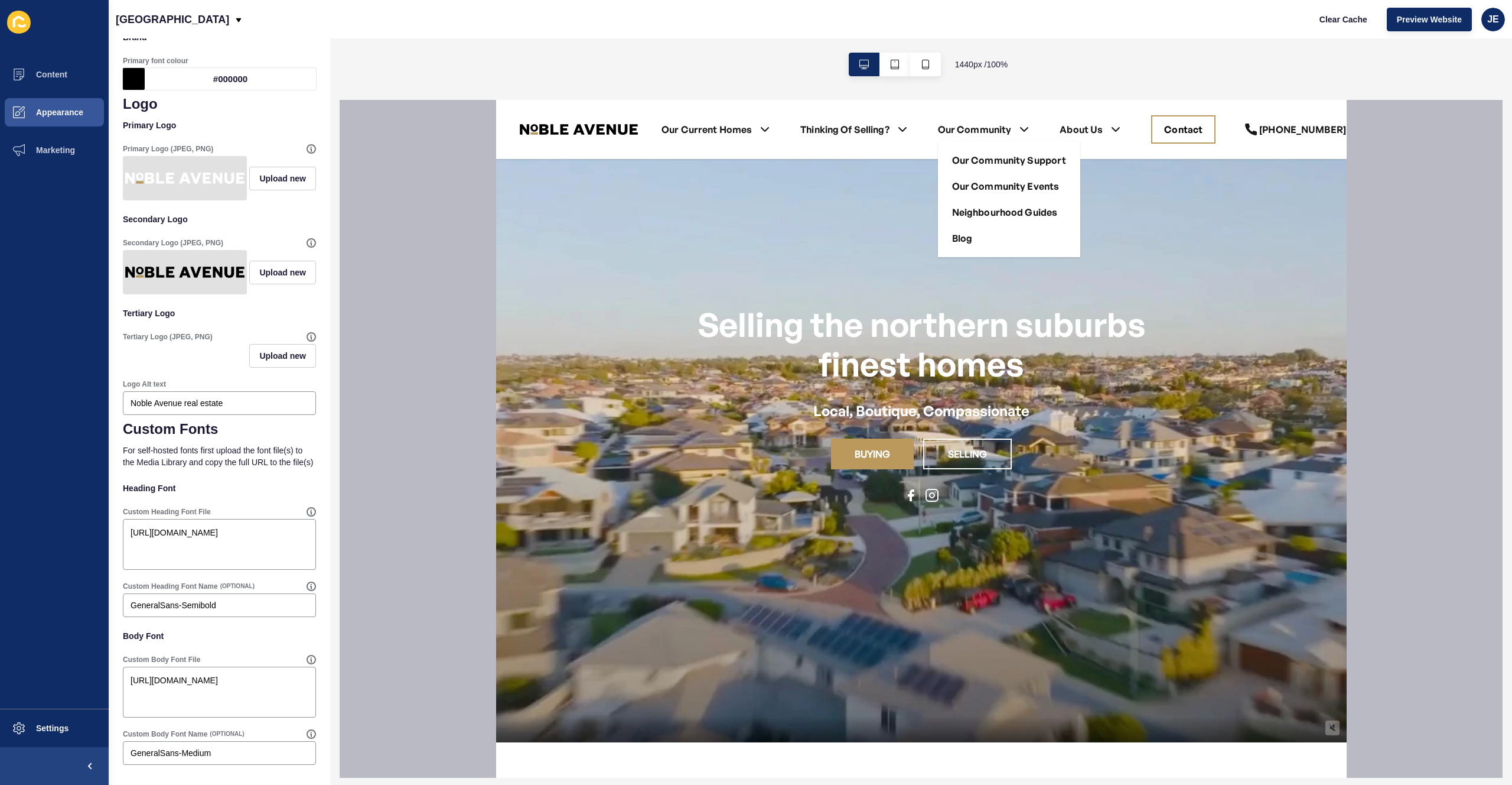
click at [968, 246] on div "Our Community Support Our Community Events" at bounding box center [1008, 199] width 143 height 116
click at [968, 242] on link "Blog" at bounding box center [962, 238] width 21 height 14
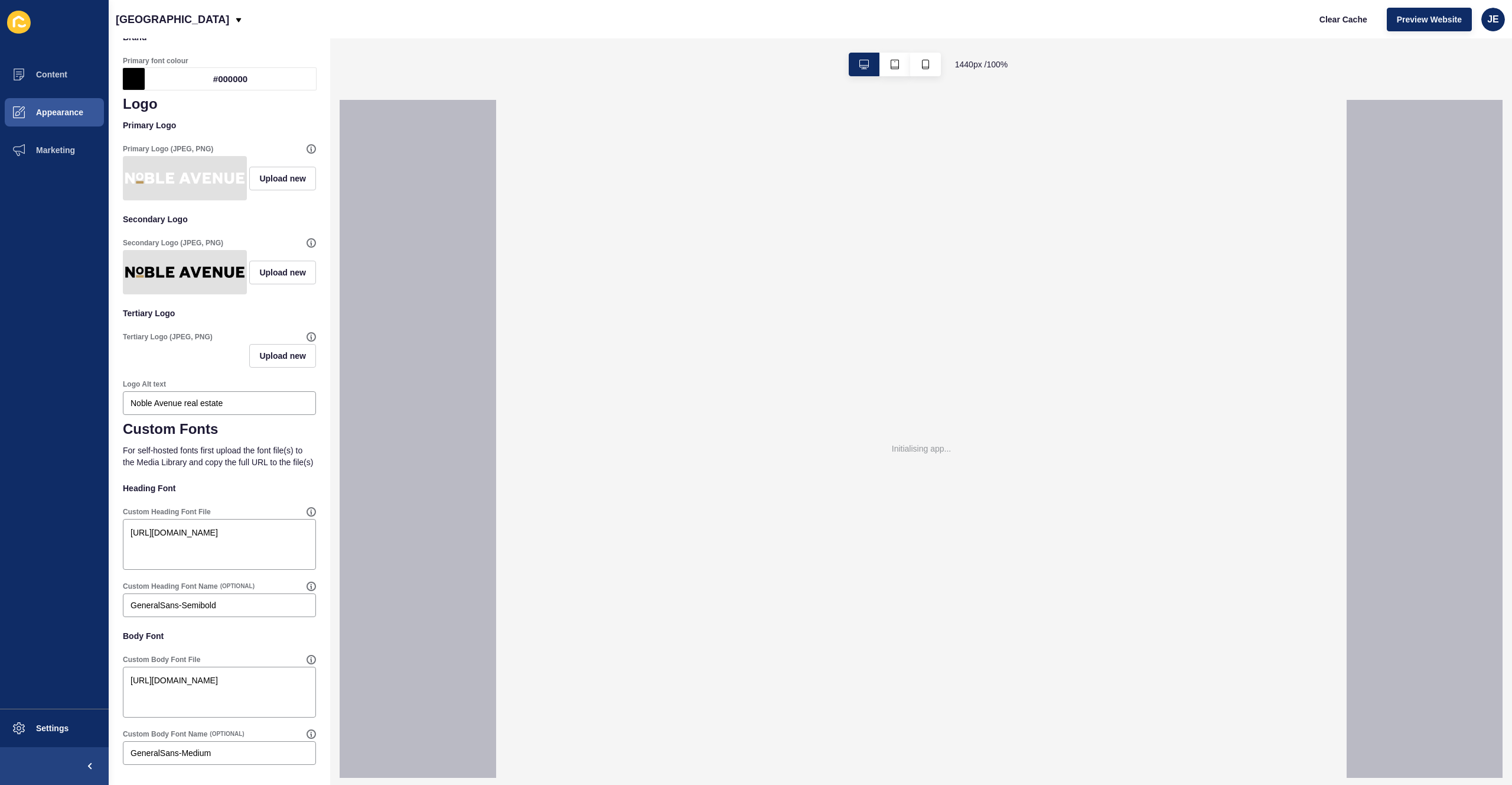
scroll to position [0, 0]
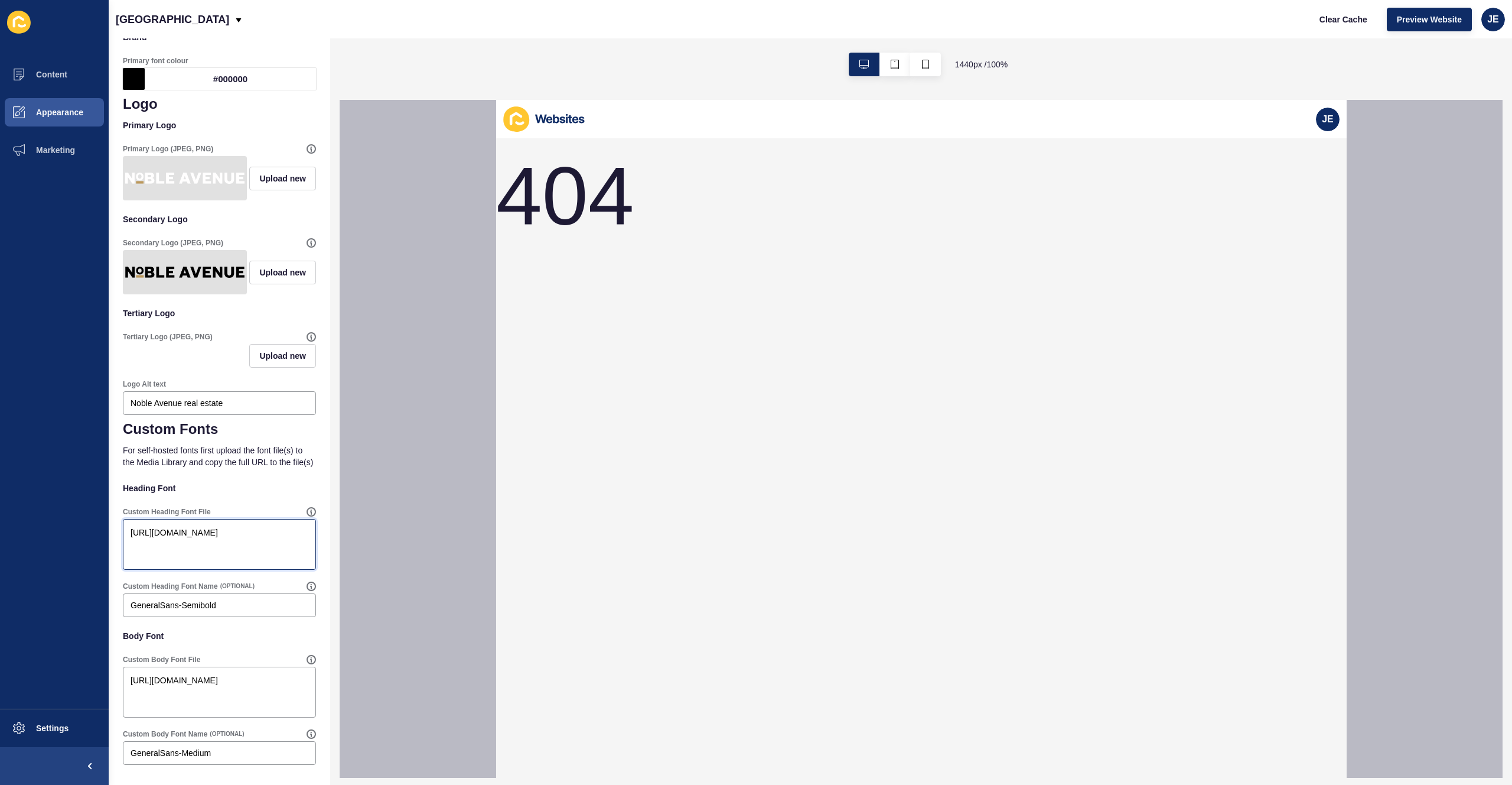
click at [252, 560] on textarea "[URL][DOMAIN_NAME]" at bounding box center [219, 544] width 190 height 47
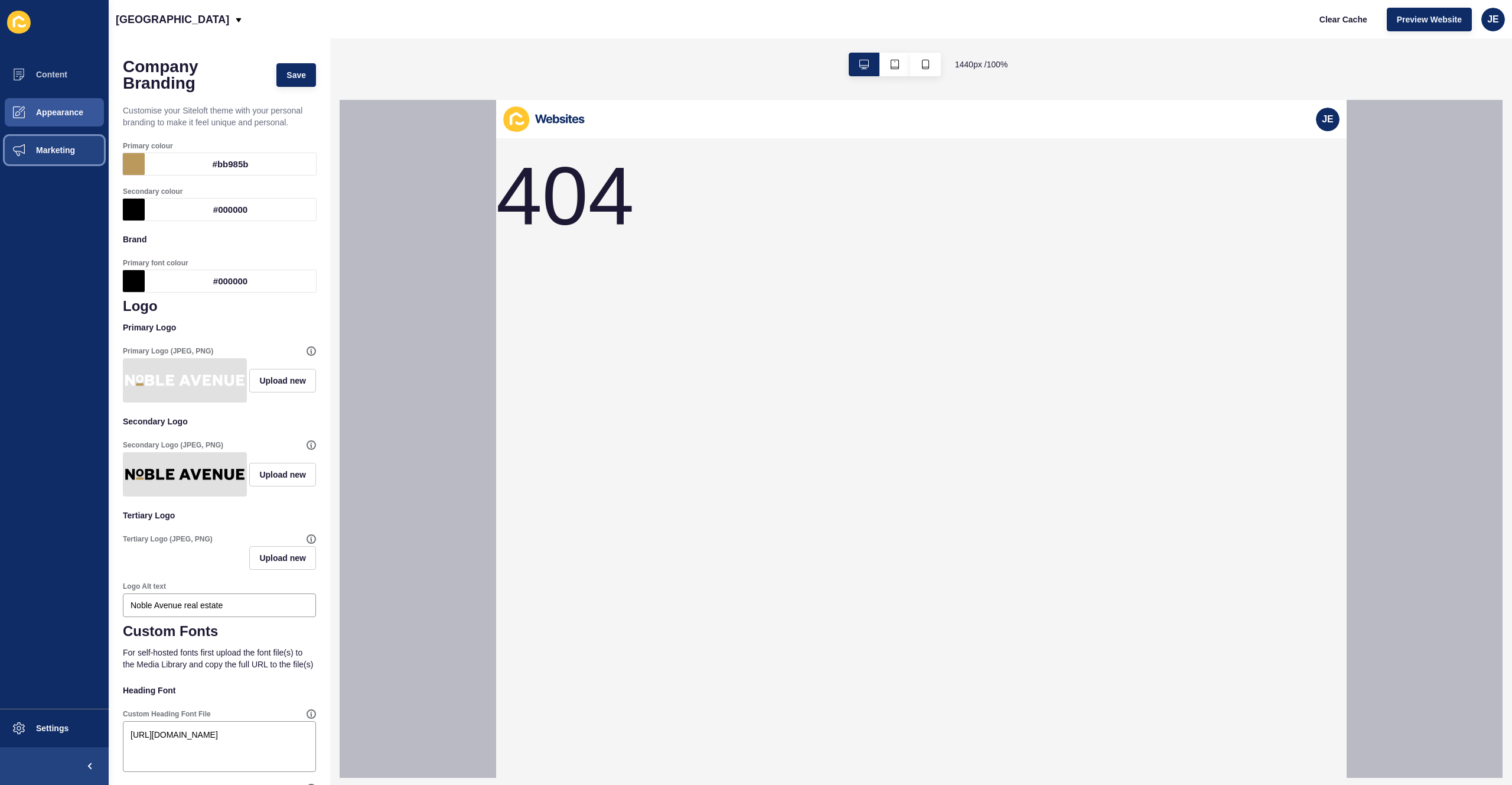
click at [61, 155] on button "Marketing" at bounding box center [54, 150] width 109 height 38
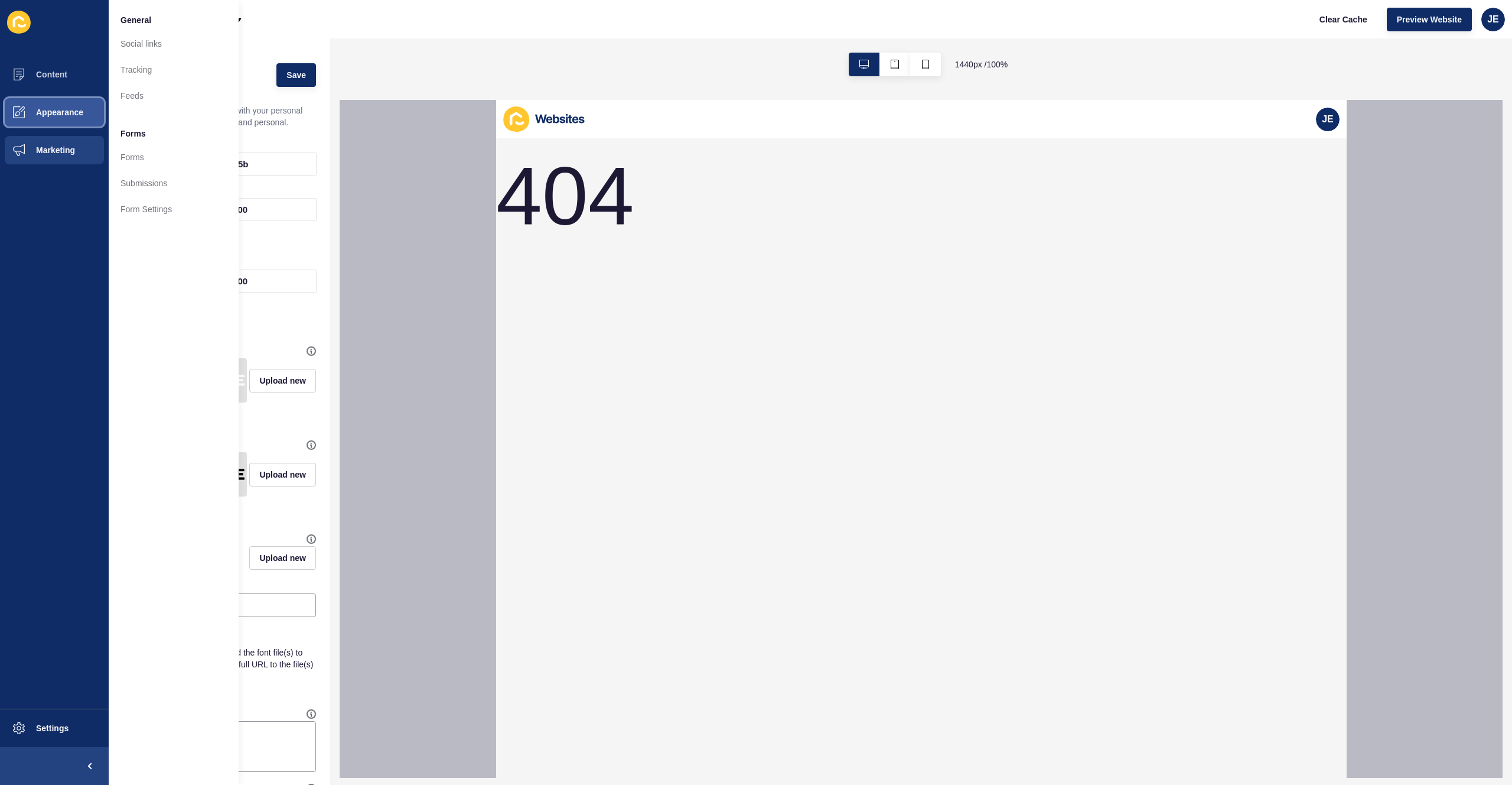
click at [71, 115] on span "Appearance" at bounding box center [41, 112] width 85 height 10
click at [169, 71] on link "Homepage Styles" at bounding box center [173, 70] width 130 height 26
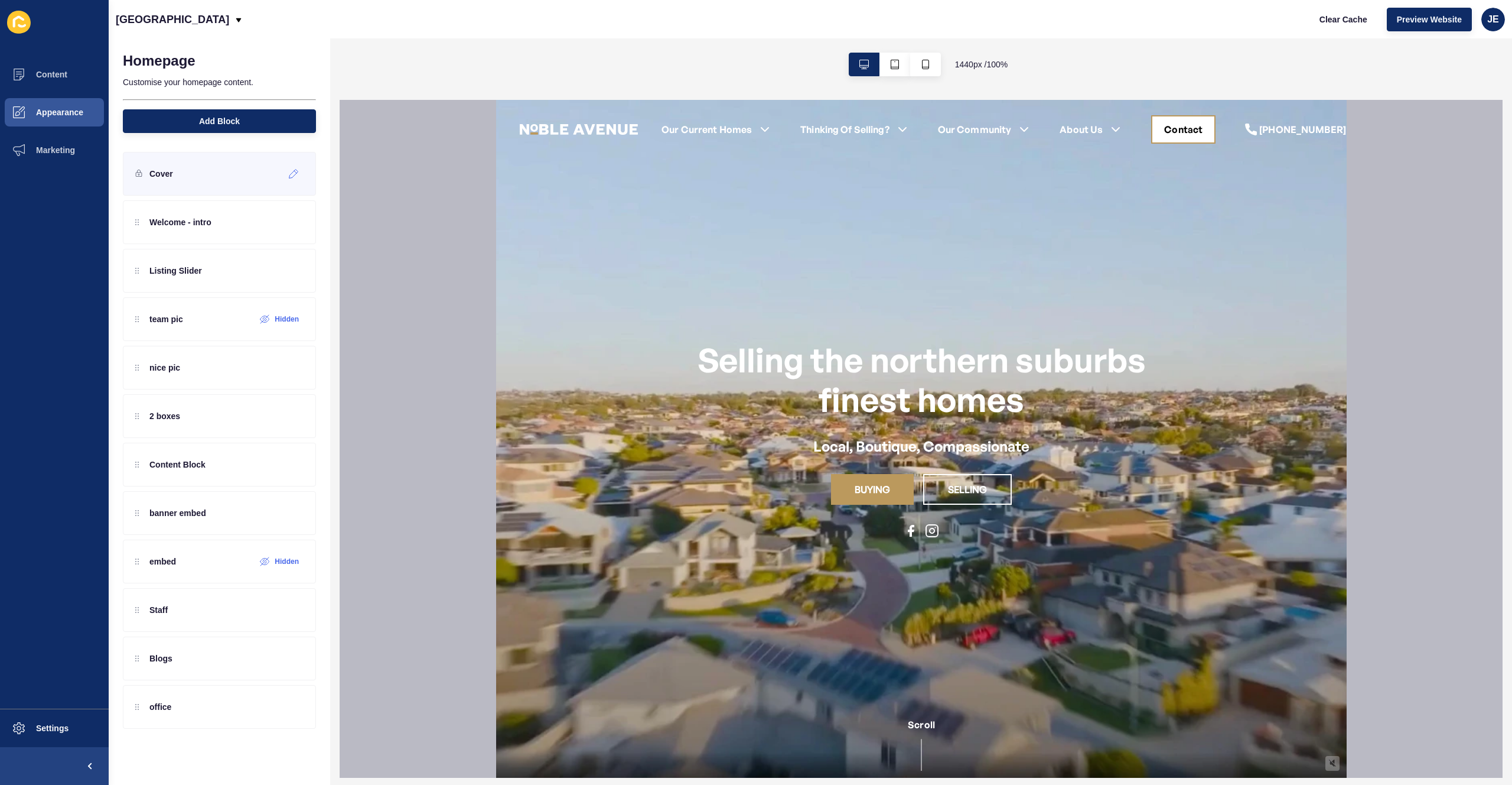
click at [192, 173] on div "Cover" at bounding box center [219, 173] width 193 height 44
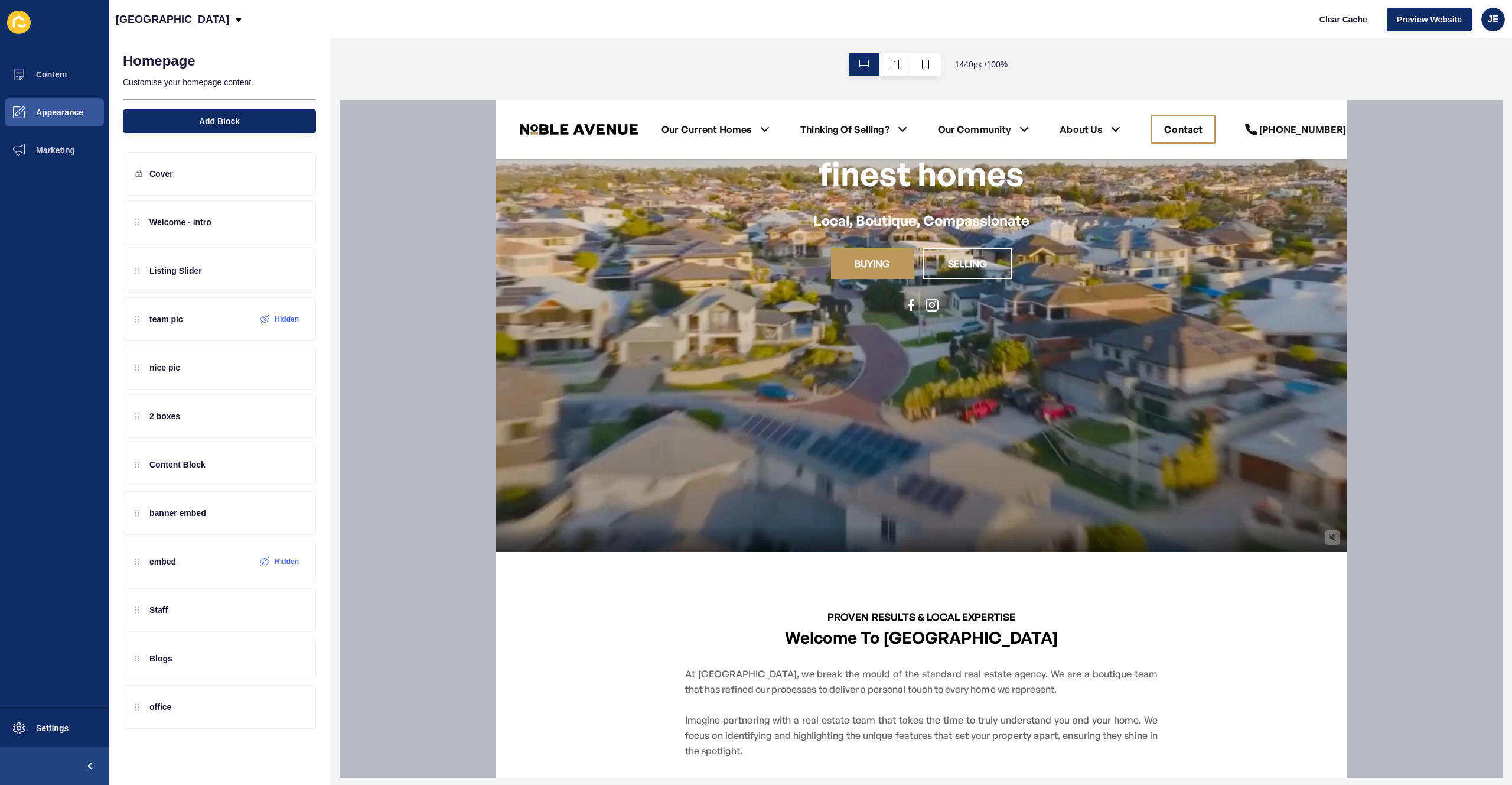
scroll to position [293, 0]
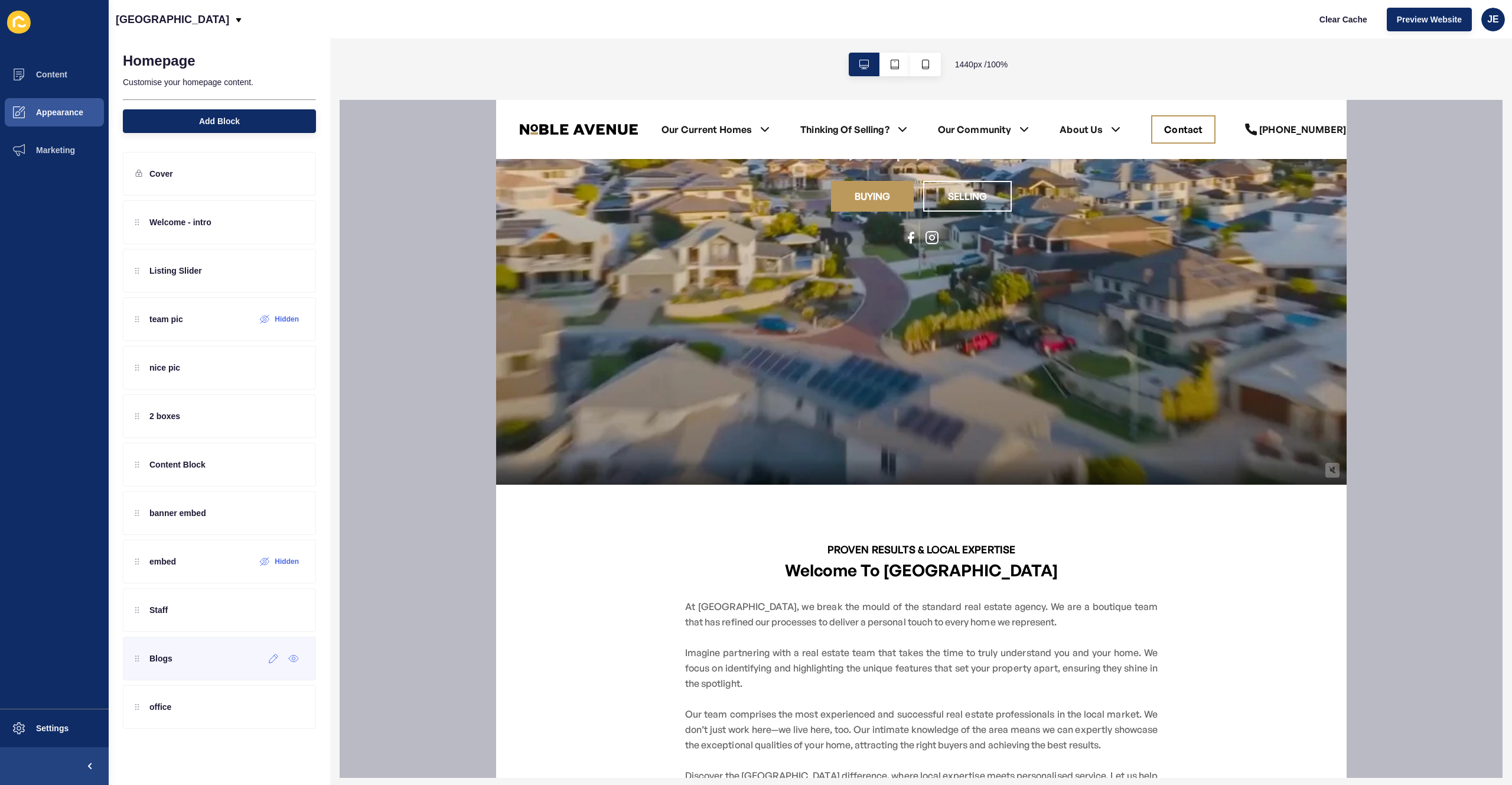
click at [157, 660] on p "Blogs" at bounding box center [161, 658] width 23 height 12
click at [281, 663] on div at bounding box center [273, 658] width 19 height 19
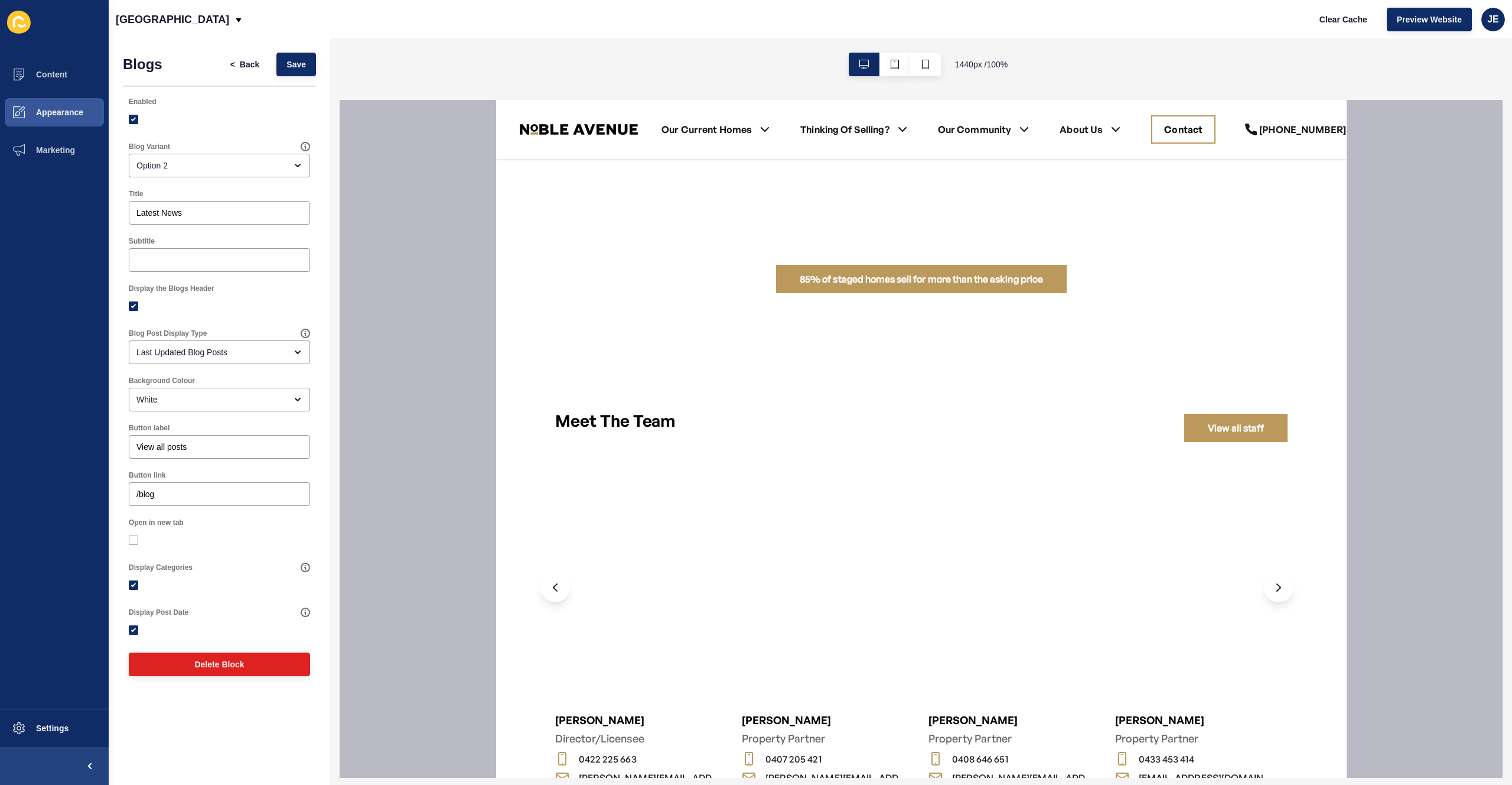
scroll to position [2159, 0]
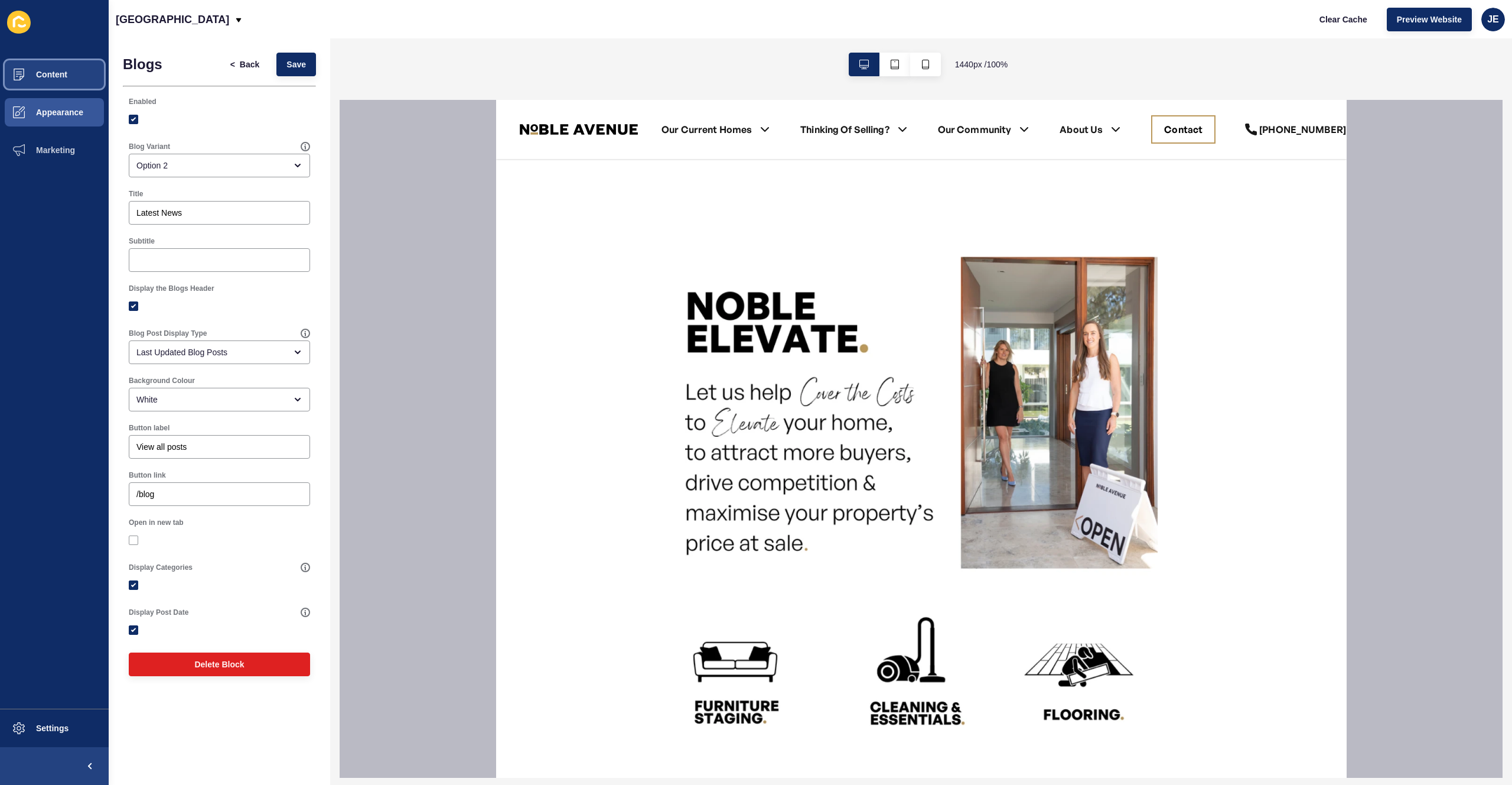
click at [55, 68] on button "Content" at bounding box center [54, 74] width 109 height 38
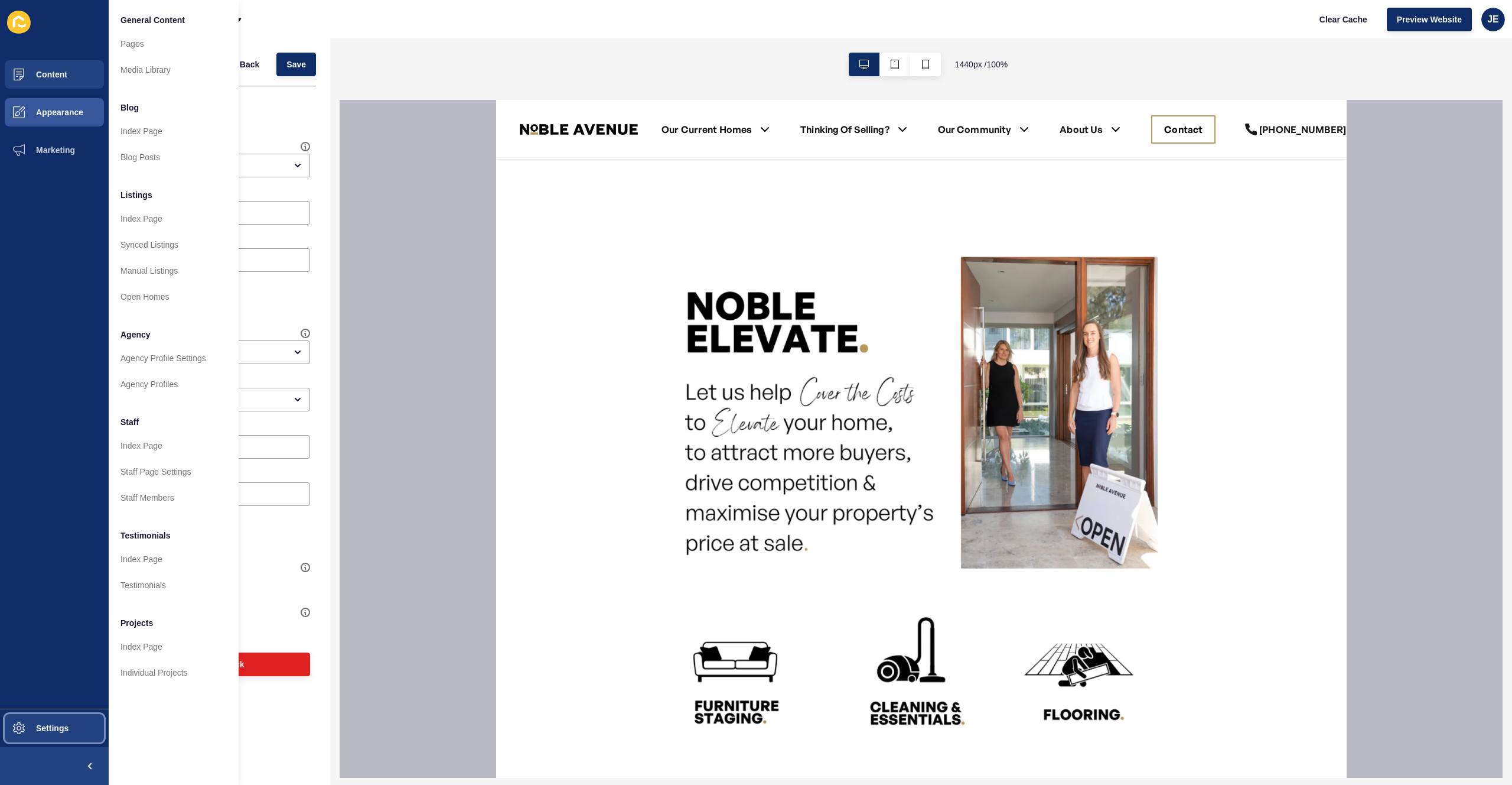
click at [60, 718] on button "Settings" at bounding box center [54, 728] width 109 height 38
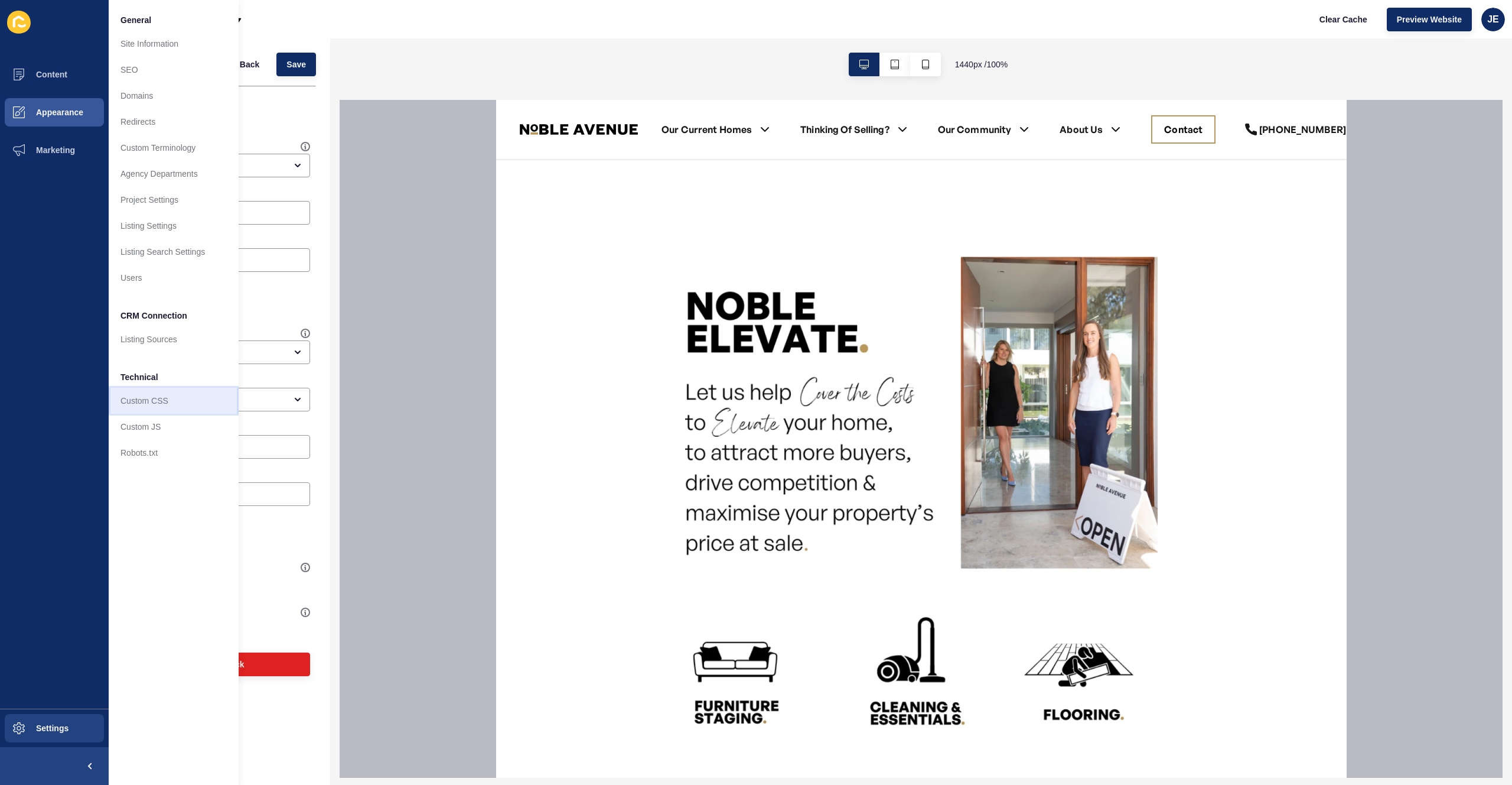
click at [161, 409] on link "Custom CSS" at bounding box center [173, 400] width 130 height 26
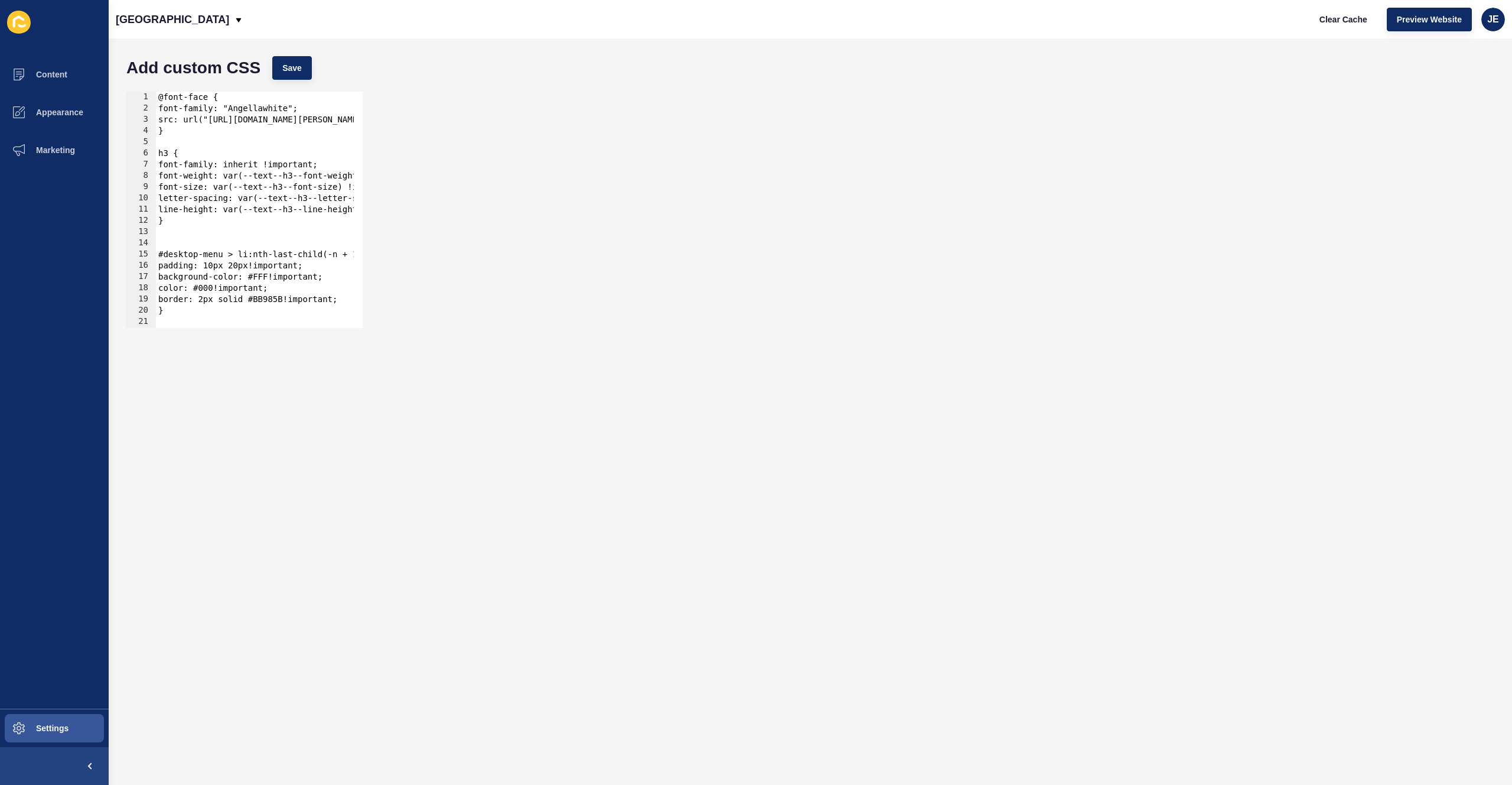
click at [276, 105] on div "@font-face { font-family: "Angellawhite"; src: url("[URL][DOMAIN_NAME][PERSON_N…" at bounding box center [465, 216] width 620 height 250
paste textarea "[URL][DOMAIN_NAME]"
click at [311, 134] on div "@font-face { font-family: "[URL][DOMAIN_NAME]"; src: url("[URL][DOMAIN_NAME][PE…" at bounding box center [427, 216] width 620 height 250
type textarea "}"
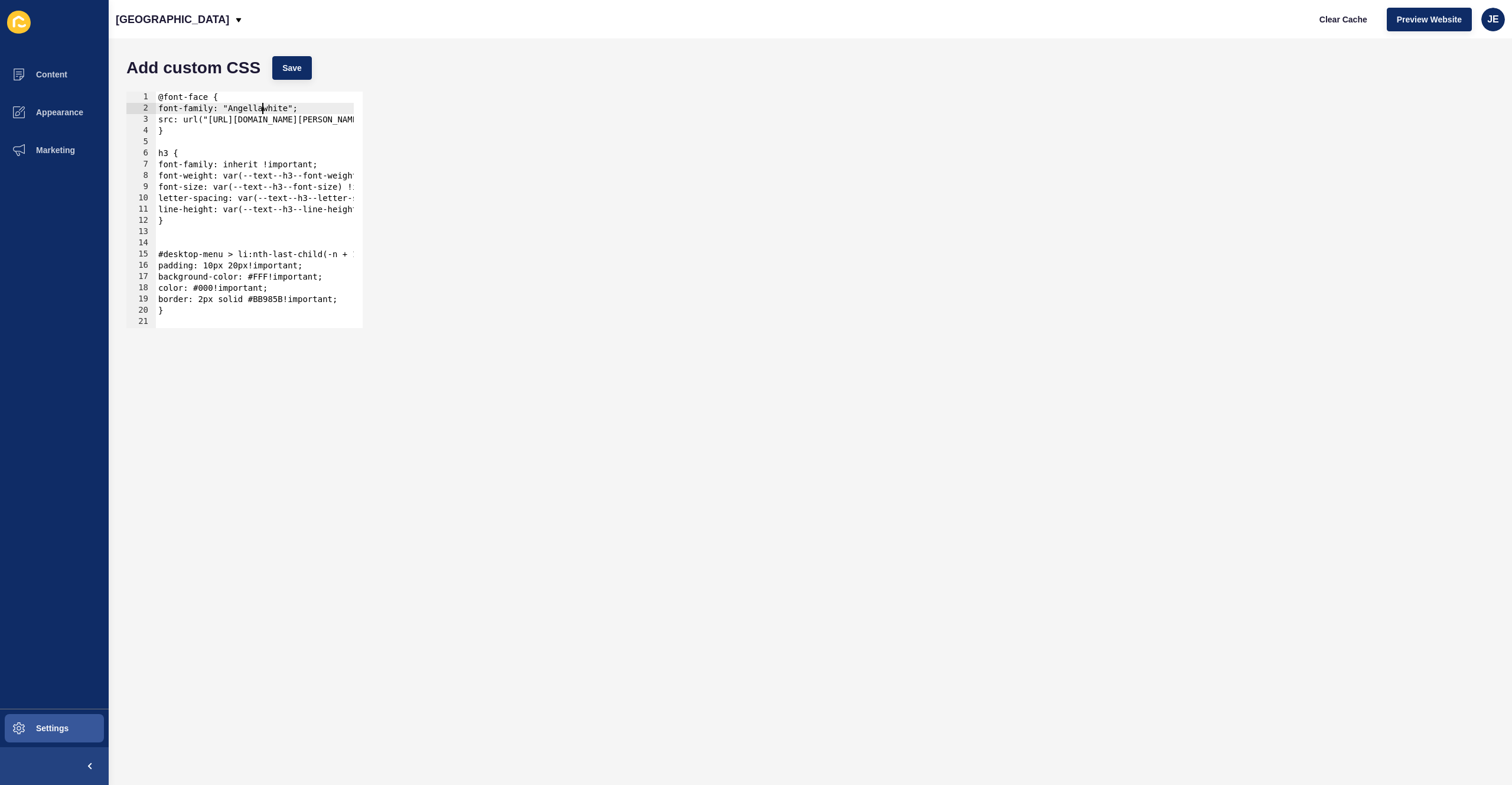
click at [261, 107] on div "@font-face { font-family: "Angellawhite"; src: url("[URL][DOMAIN_NAME][PERSON_N…" at bounding box center [465, 216] width 620 height 250
click at [262, 107] on div "@font-face { font-family: "Angellawhite"; src: url("[URL][DOMAIN_NAME][PERSON_N…" at bounding box center [465, 216] width 620 height 250
click at [516, 165] on div "font-family: "Angellawhite"; 1 2 3 4 5 6 7 8 9 10 11 12 13 14 15 16 17 18 19 20…" at bounding box center [810, 210] width 1379 height 248
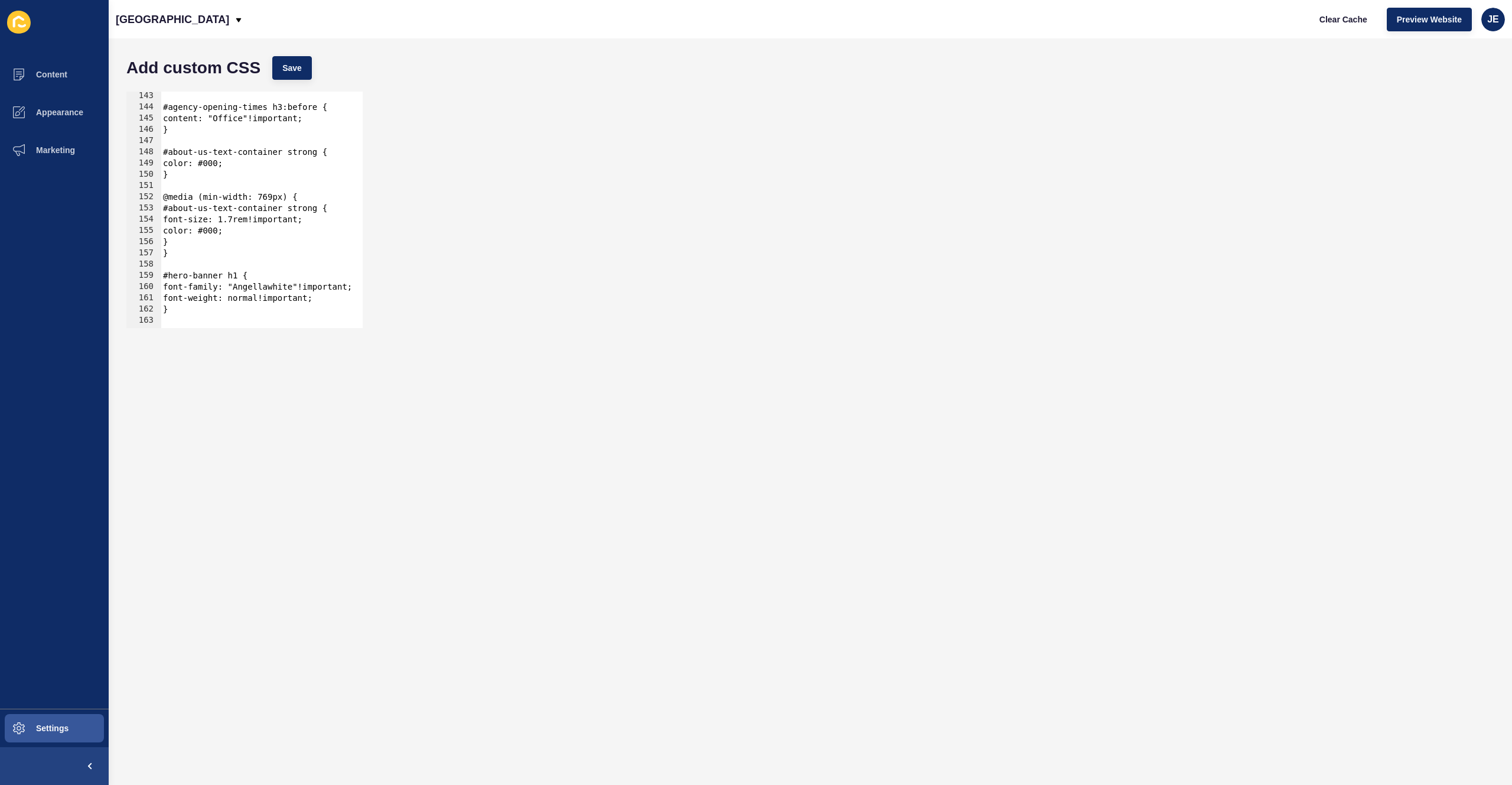
scroll to position [1692, 0]
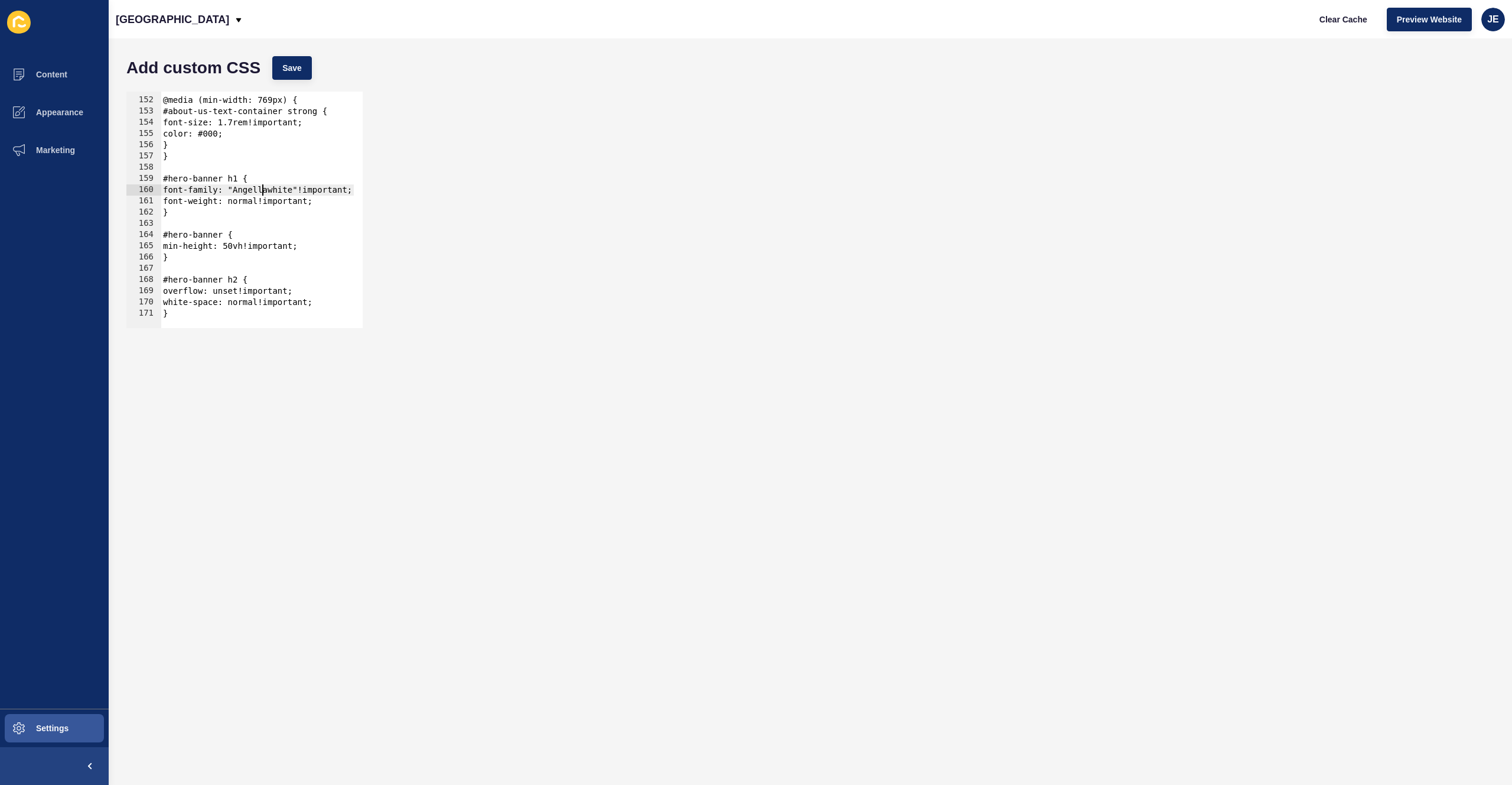
click at [264, 191] on div "@media (min-width: 769px) { #about-us-text-container strong { font-size: 1.7rem…" at bounding box center [470, 208] width 620 height 250
click at [275, 191] on div "@media (min-width: 769px) { #about-us-text-container strong { font-size: 1.7rem…" at bounding box center [470, 208] width 620 height 250
click at [256, 229] on div "@media (min-width: 769px) { #about-us-text-container strong { font-size: 1.7rem…" at bounding box center [470, 208] width 620 height 250
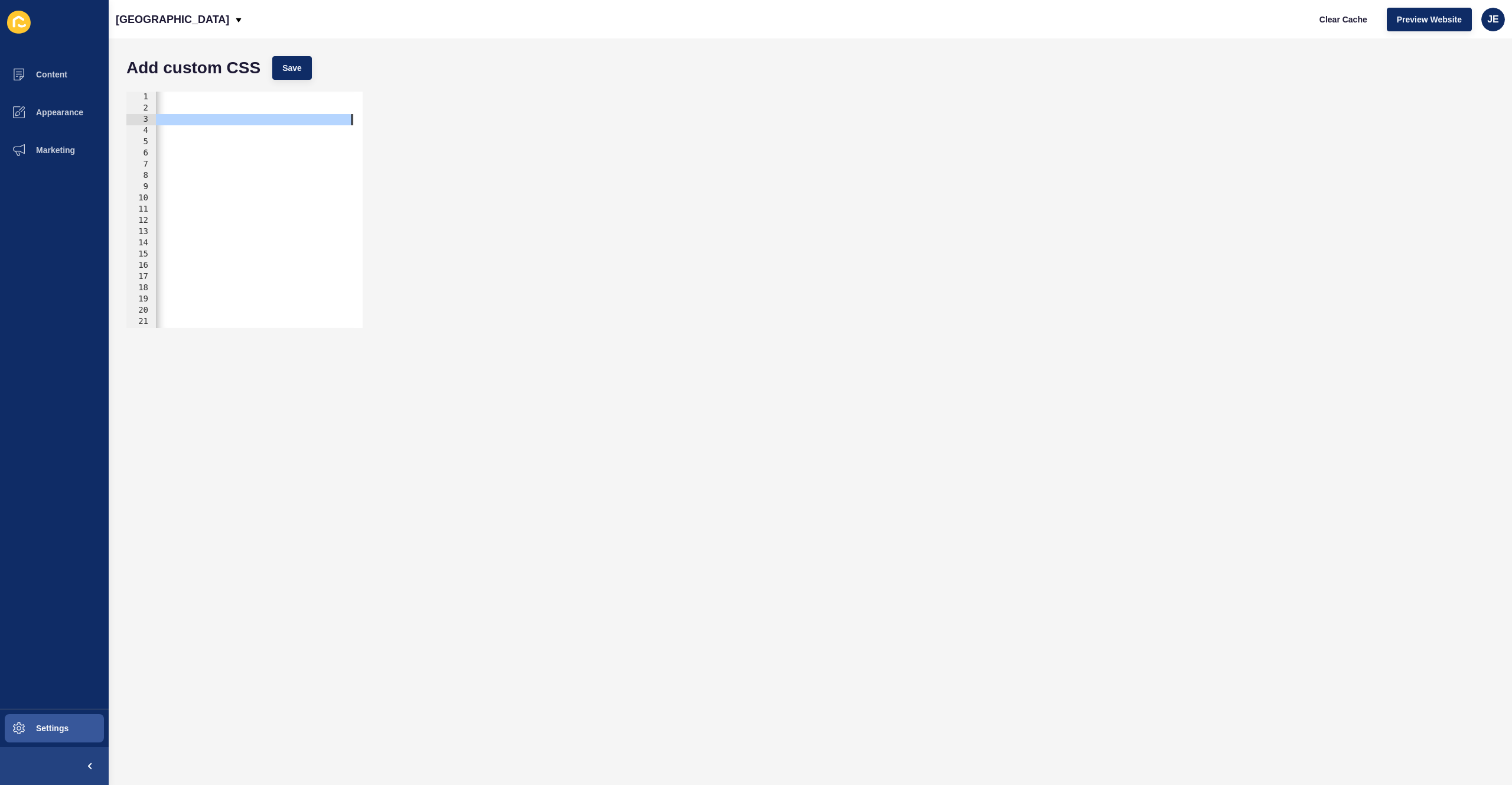
scroll to position [0, 422]
drag, startPoint x: 319, startPoint y: 121, endPoint x: 387, endPoint y: 120, distance: 68.0
click at [390, 119] on div "font-family: "Angellawhite"!important; 1 2 3 4 5 6 7 8 9 10 11 12 13 14 15 16 1…" at bounding box center [810, 210] width 1379 height 248
type textarea "src: url("[URL][DOMAIN_NAME][PERSON_NAME]") format("opentype");"
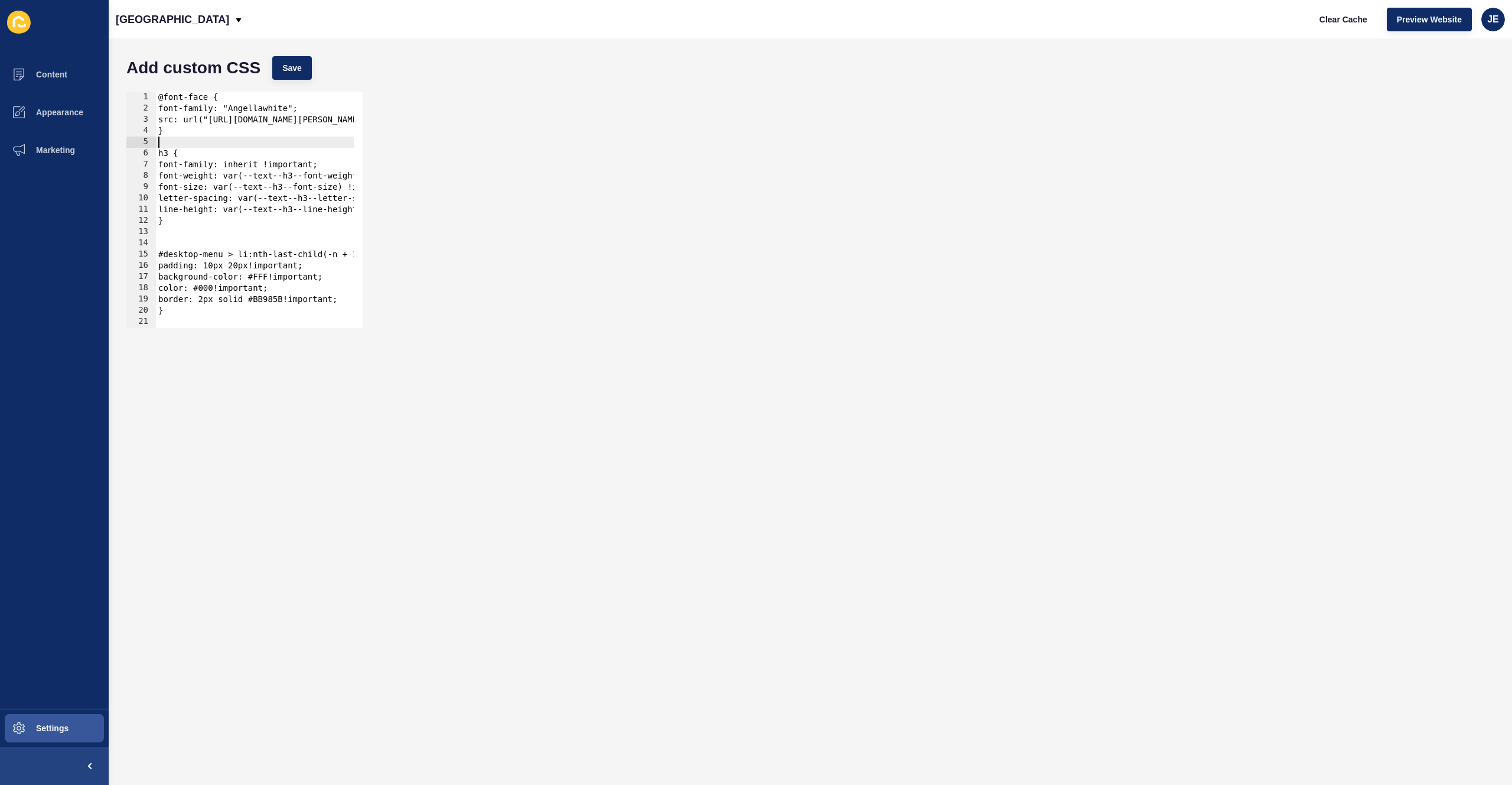
drag, startPoint x: 256, startPoint y: 140, endPoint x: 179, endPoint y: 139, distance: 77.0
click at [179, 139] on div "@font-face { font-family: "Angellawhite"; src: url("[URL][DOMAIN_NAME][PERSON_N…" at bounding box center [465, 216] width 620 height 250
